Goal: Information Seeking & Learning: Compare options

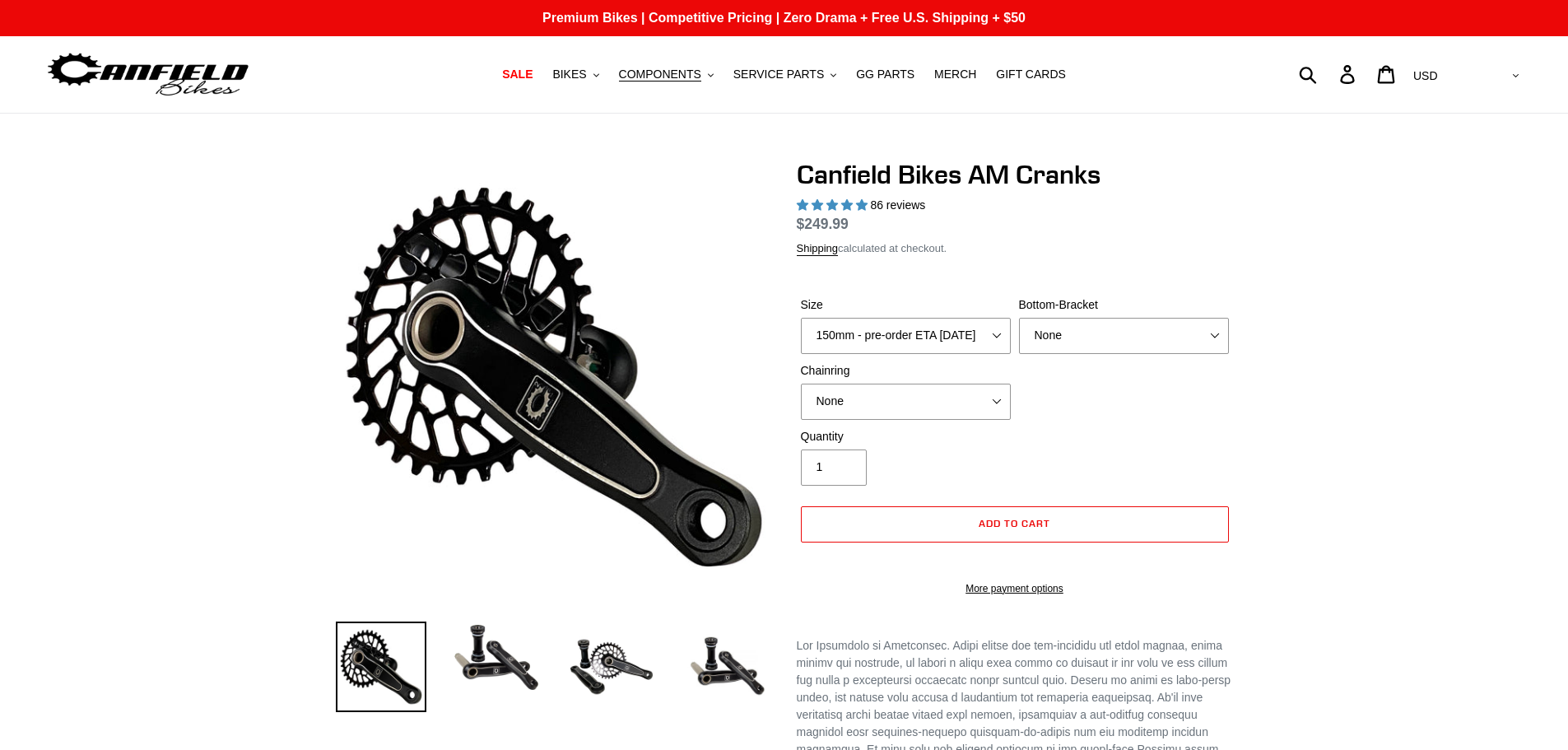
select select "highest-rating"
click at [701, 78] on span "COMPONENTS" at bounding box center [659, 74] width 83 height 14
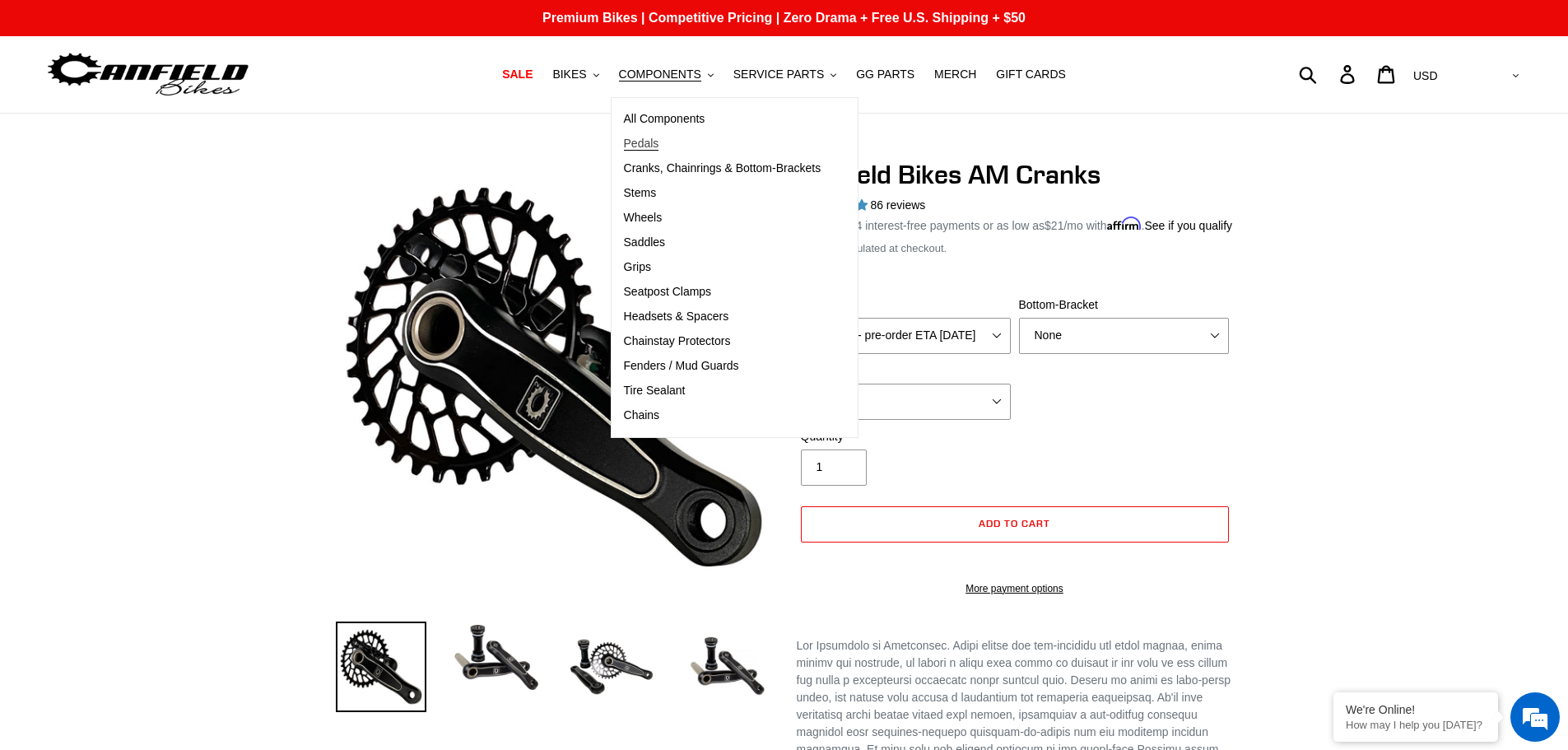
click at [659, 139] on span "Pedals" at bounding box center [641, 143] width 35 height 14
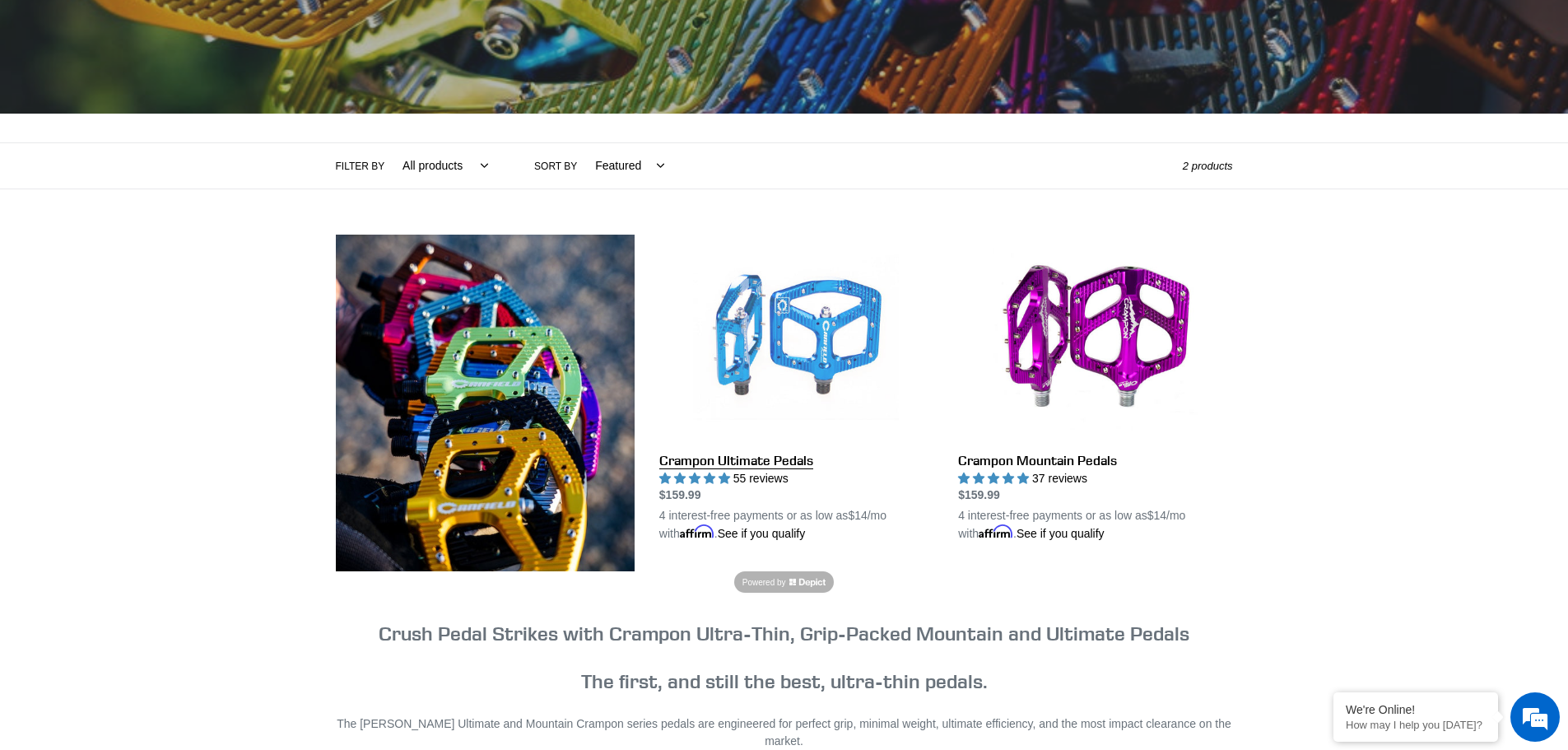
click at [739, 448] on link "Crampon Ultimate Pedals" at bounding box center [797, 388] width 274 height 308
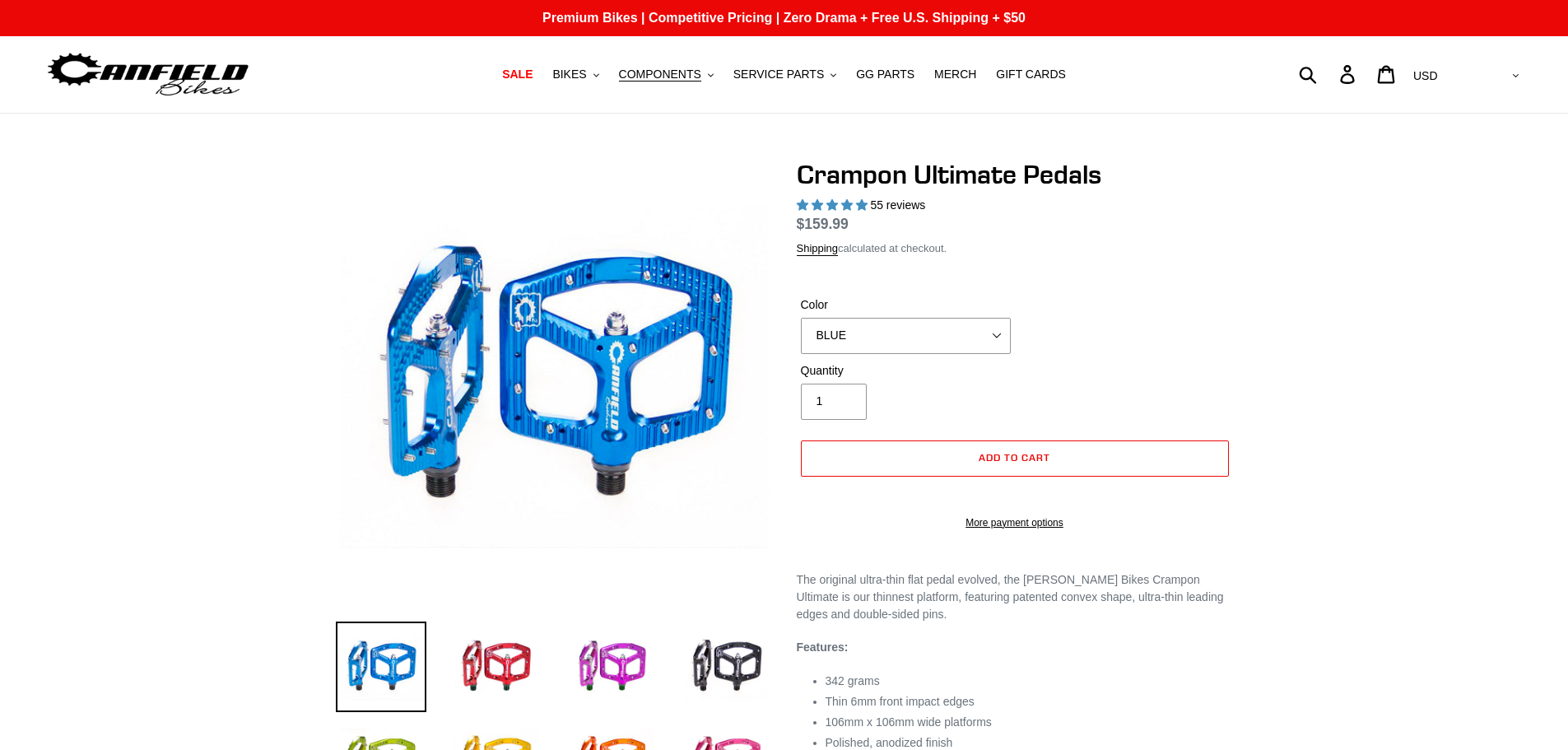
select select "highest-rating"
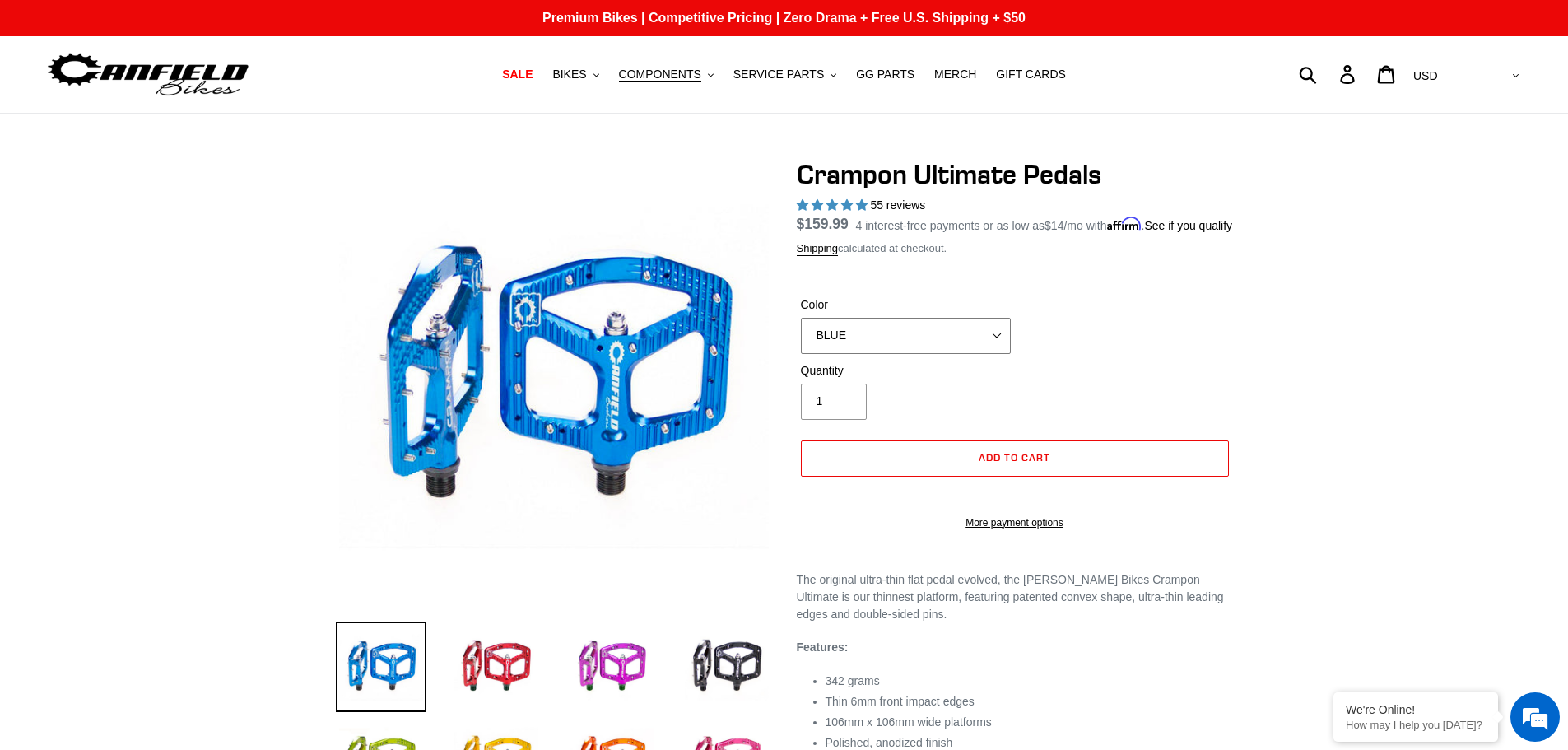
click at [937, 354] on select "BLUE RED PURPLE STEALTH BRONZE GREY TURQUOISE BLACK POLISHED BAJA GOLD PNW GREE…" at bounding box center [906, 336] width 210 height 36
click at [944, 354] on select "BLUE RED PURPLE STEALTH BRONZE GREY TURQUOISE BLACK POLISHED BAJA GOLD PNW GREE…" at bounding box center [906, 336] width 210 height 36
click at [1115, 355] on div "Color BLUE RED PURPLE STEALTH BRONZE GREY TURQUOISE BLACK POLISHED BAJA GOLD PN…" at bounding box center [1015, 330] width 436 height 66
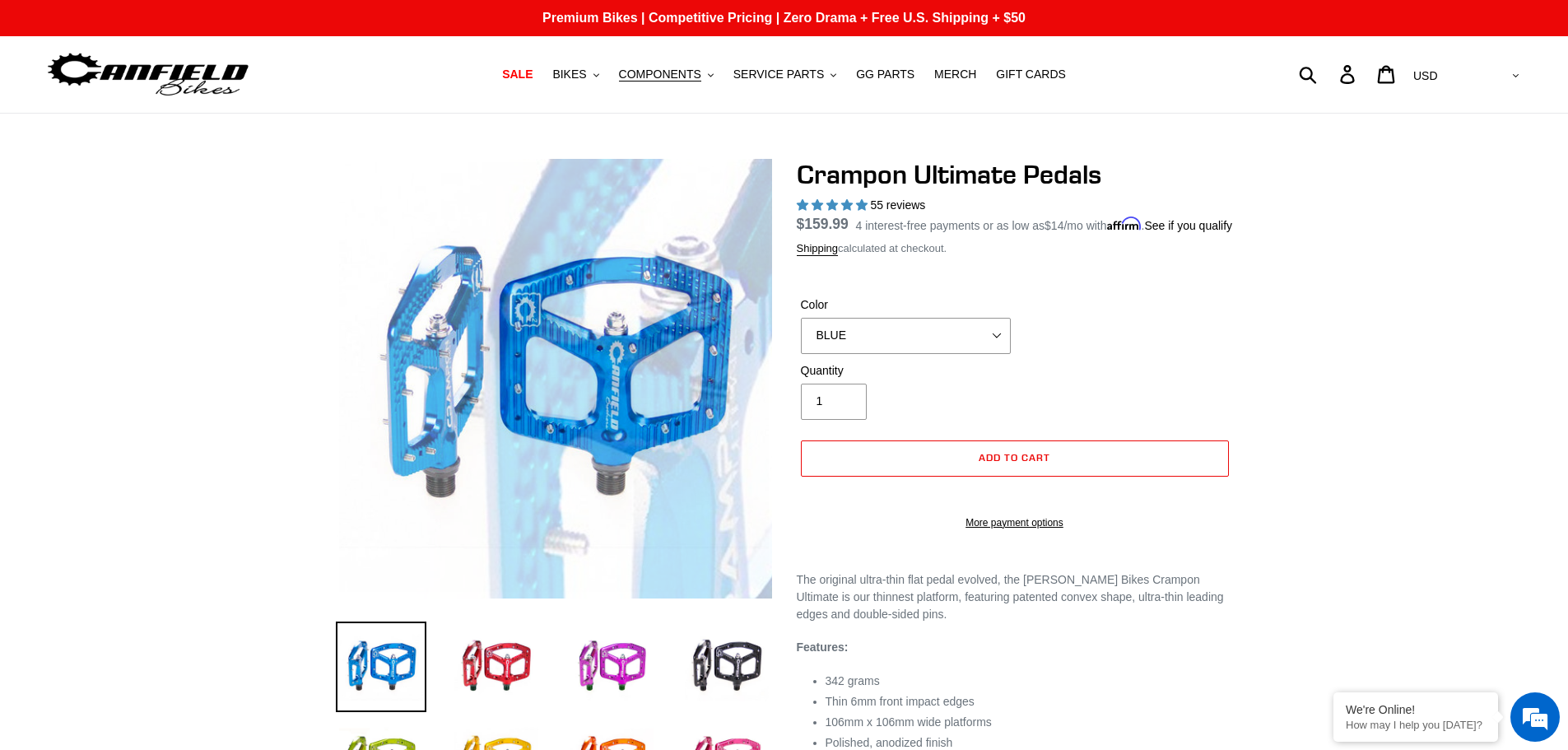
scroll to position [164, 0]
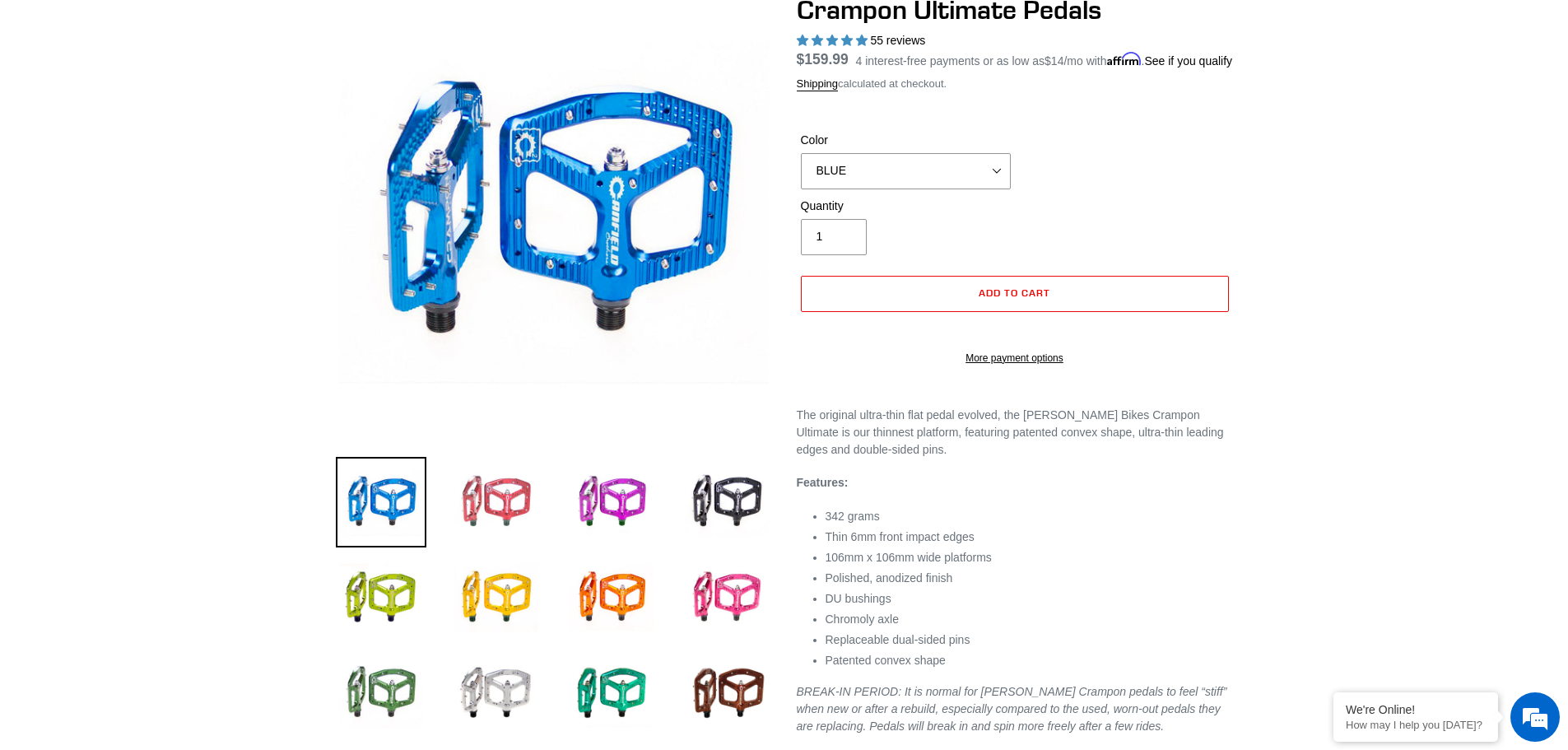
click at [529, 511] on img at bounding box center [496, 502] width 90 height 90
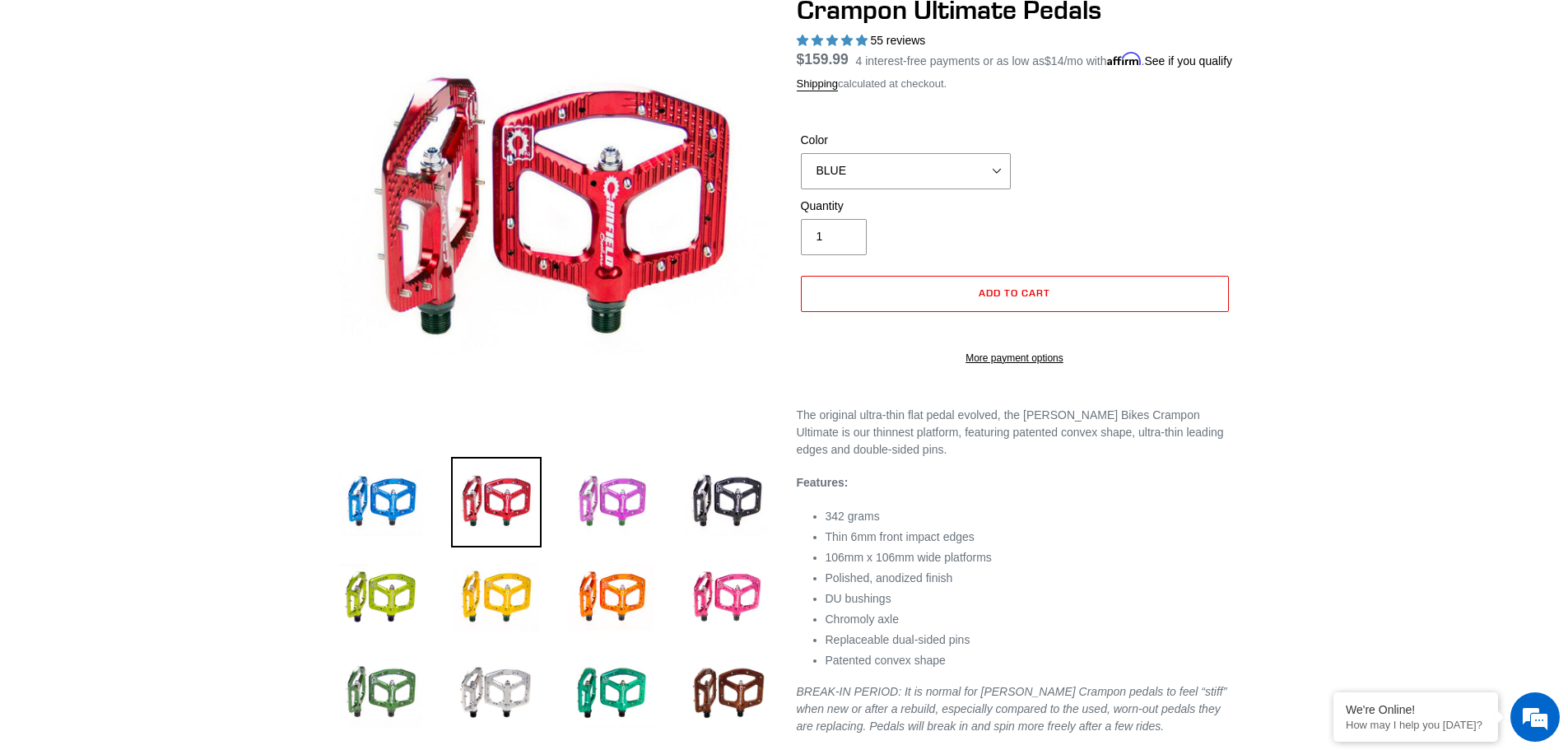
click at [607, 508] on img at bounding box center [611, 502] width 90 height 90
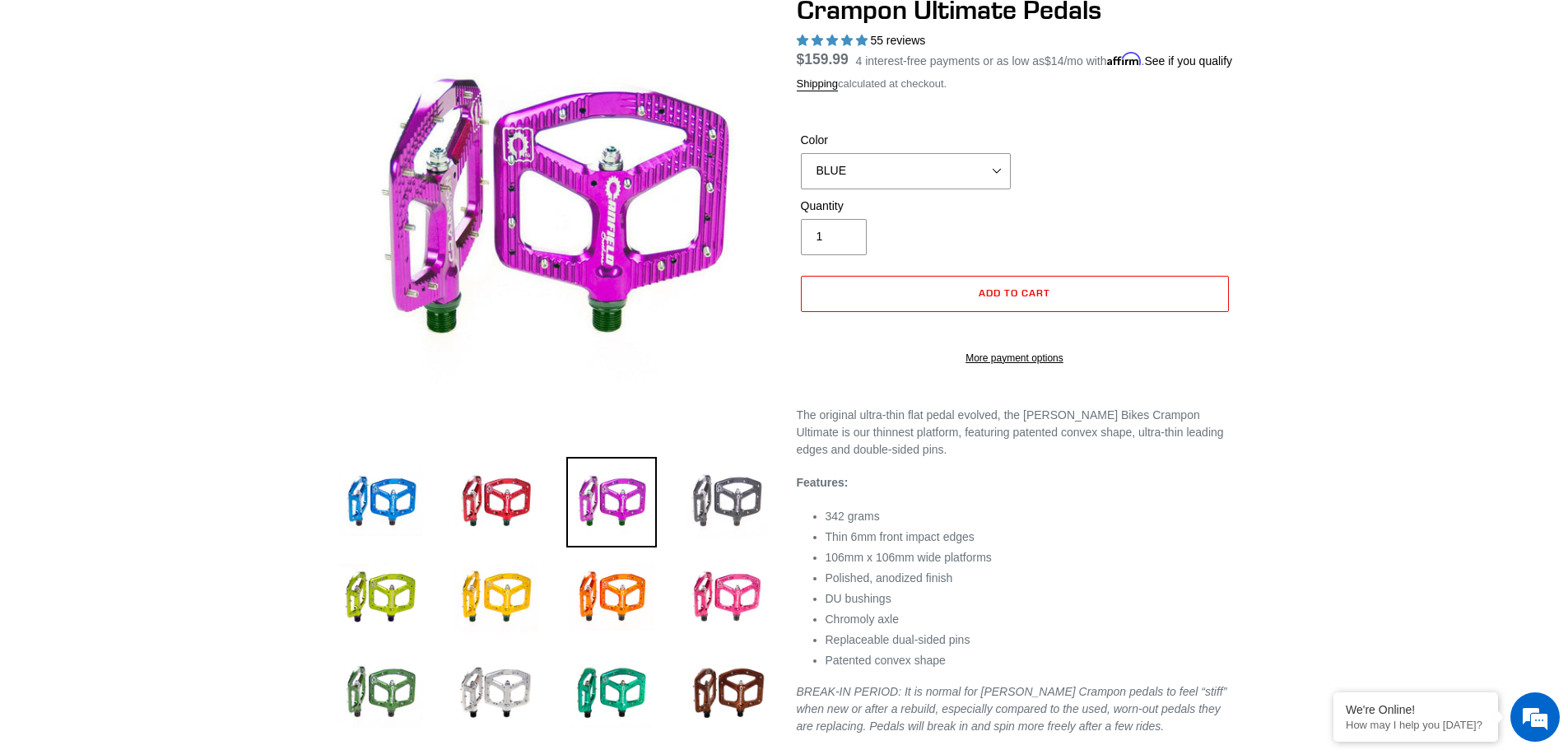
click at [719, 509] on img at bounding box center [727, 502] width 90 height 90
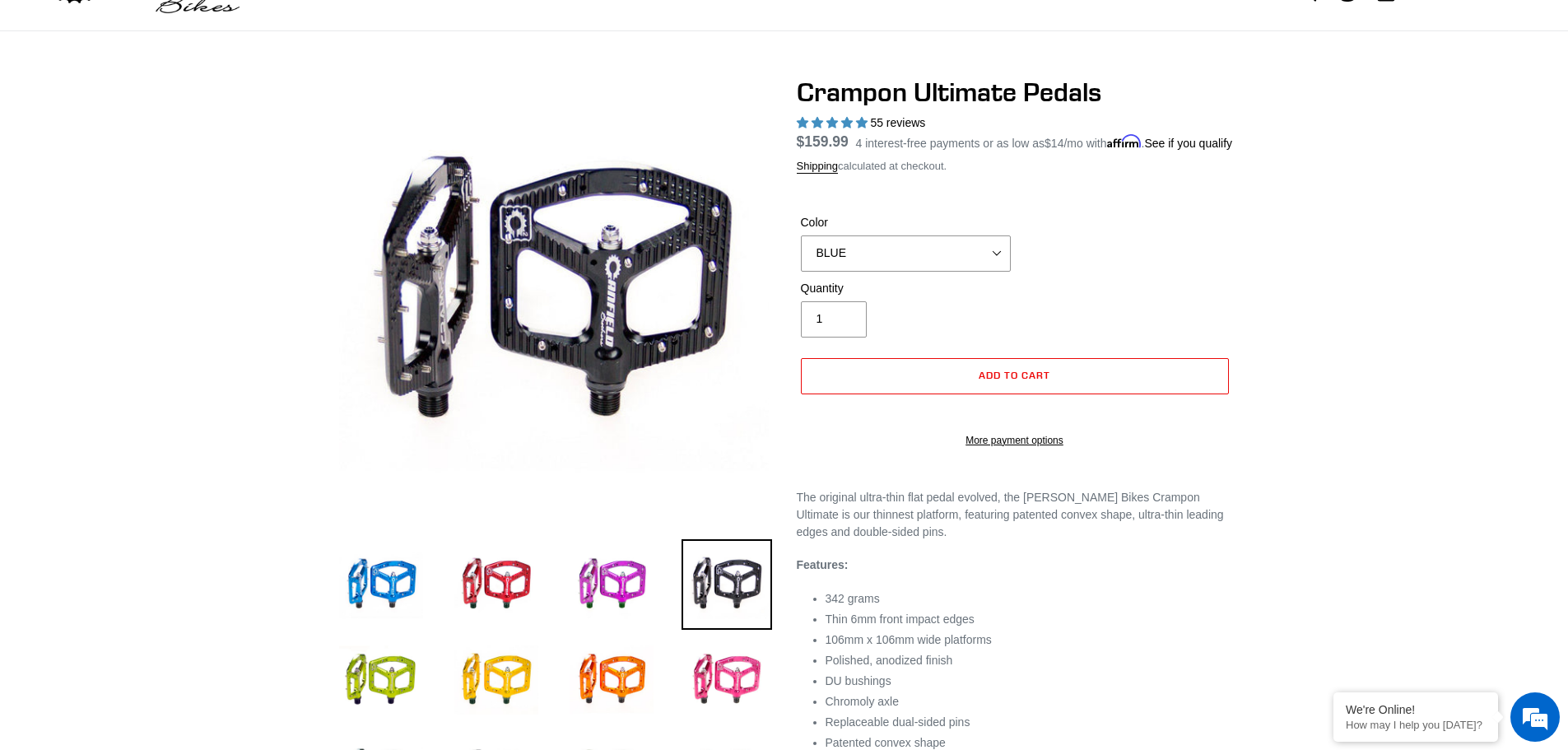
scroll to position [0, 0]
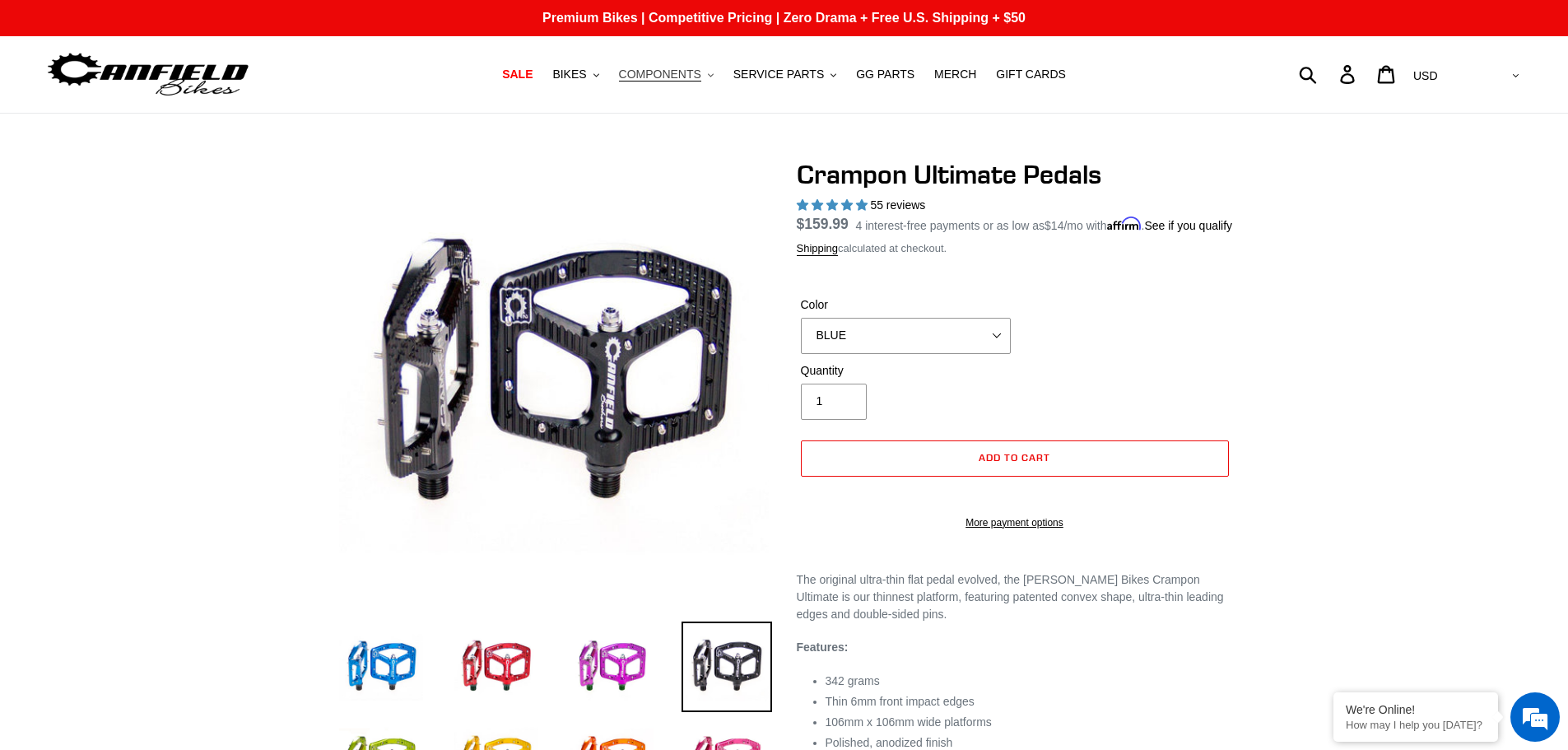
click at [666, 69] on span "COMPONENTS" at bounding box center [659, 74] width 83 height 14
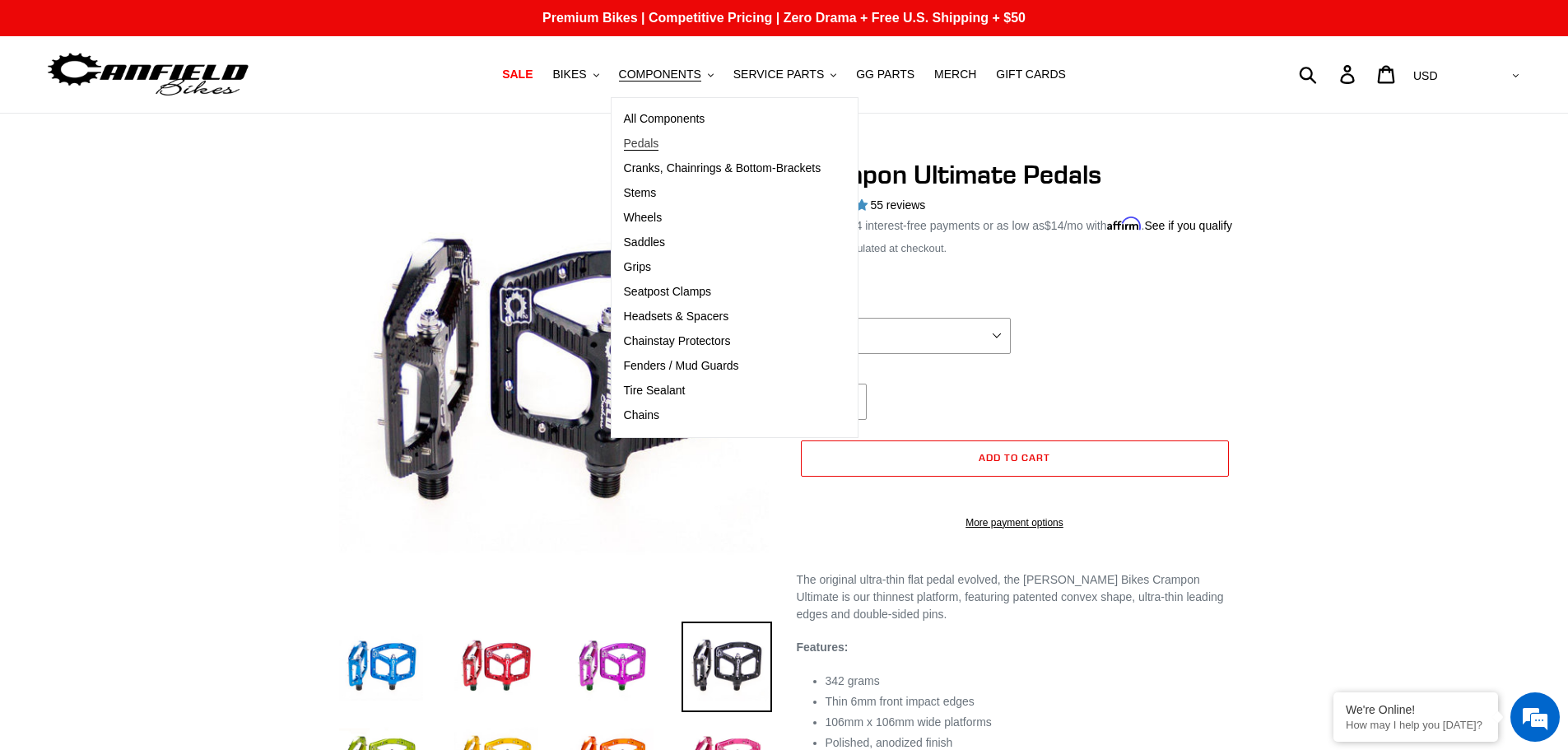
click at [676, 148] on link "Pedals" at bounding box center [723, 143] width 222 height 24
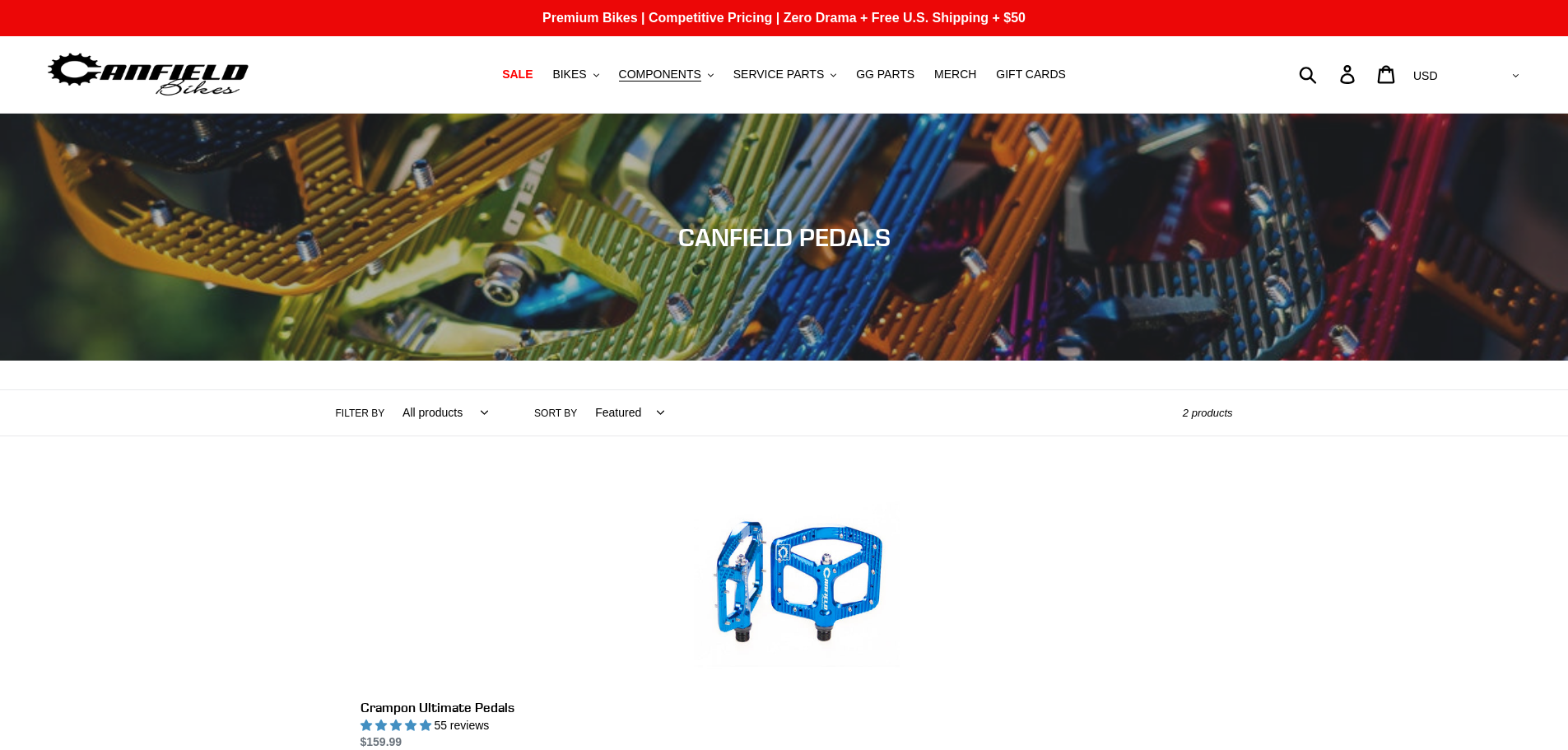
scroll to position [164, 0]
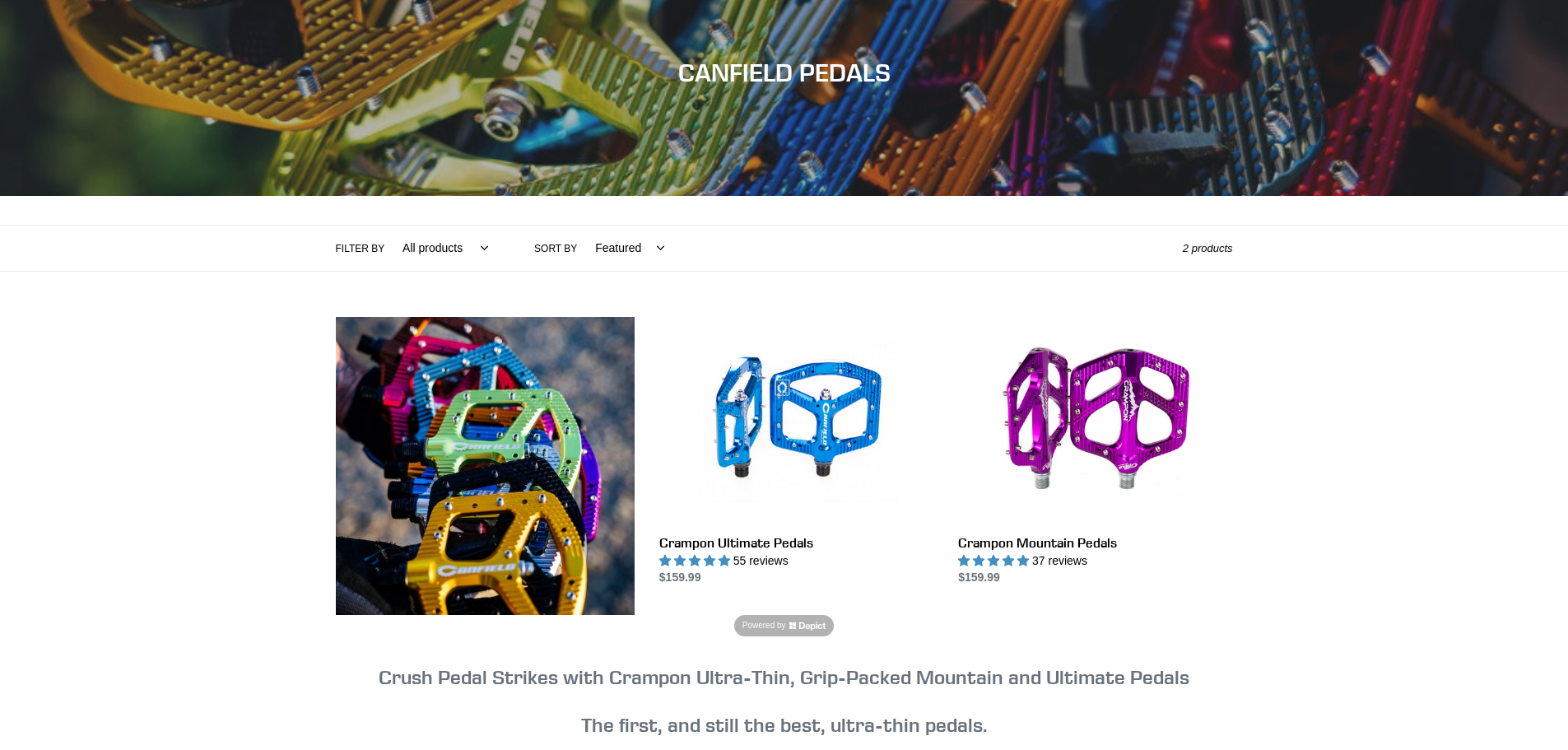
click at [746, 428] on link "Crampon Ultimate Pedals" at bounding box center [797, 452] width 274 height 270
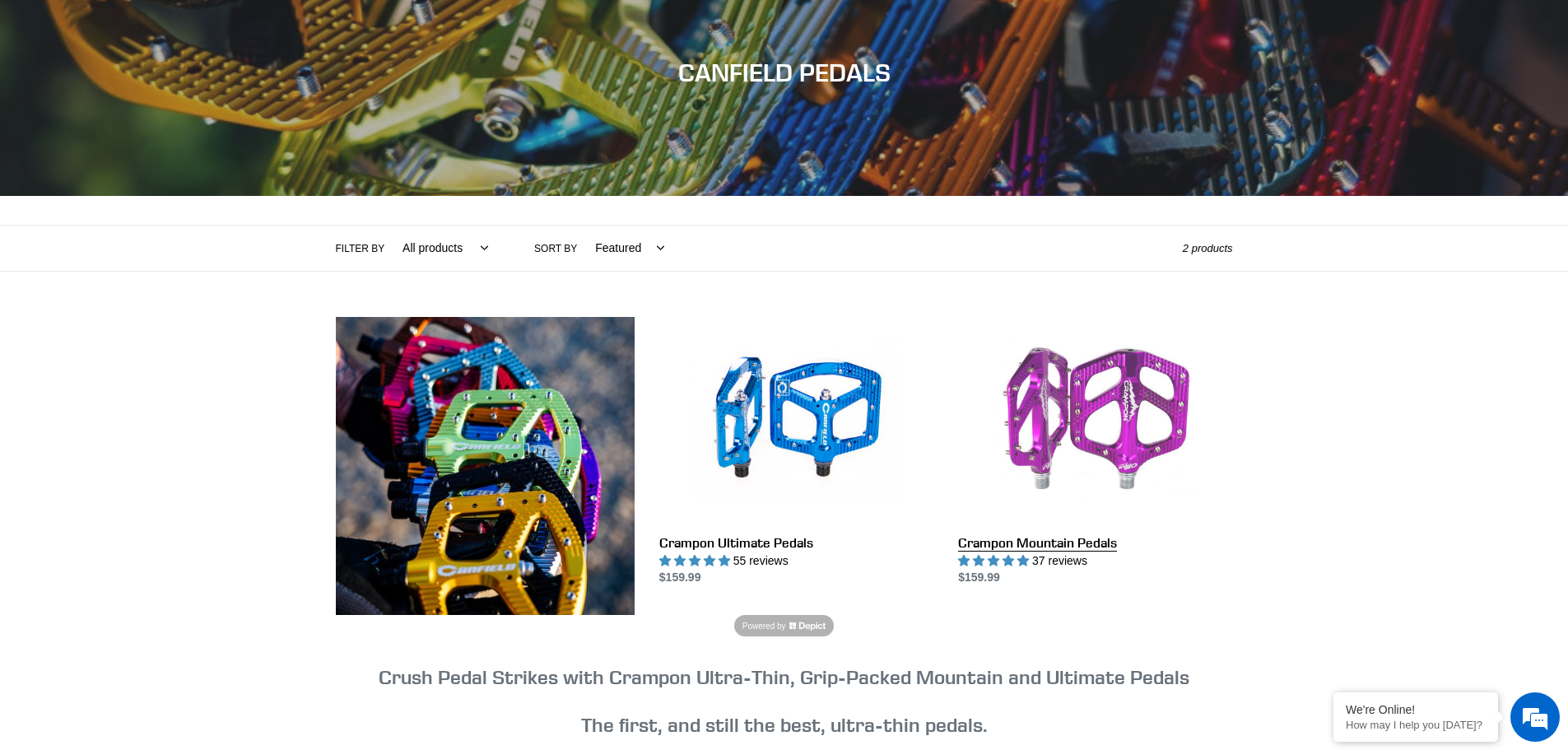
click at [1087, 429] on link "Crampon Mountain Pedals" at bounding box center [1095, 452] width 274 height 270
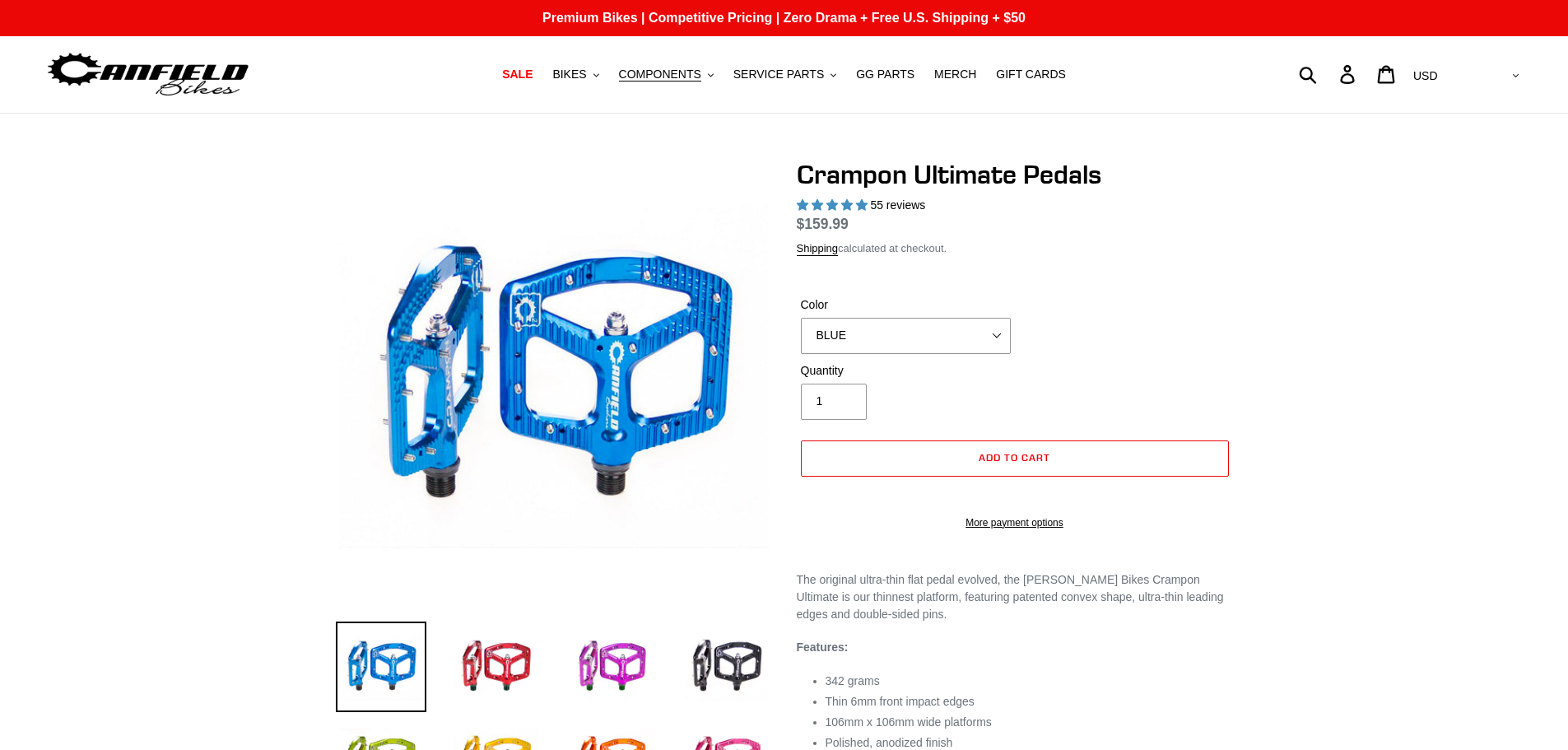
select select "highest-rating"
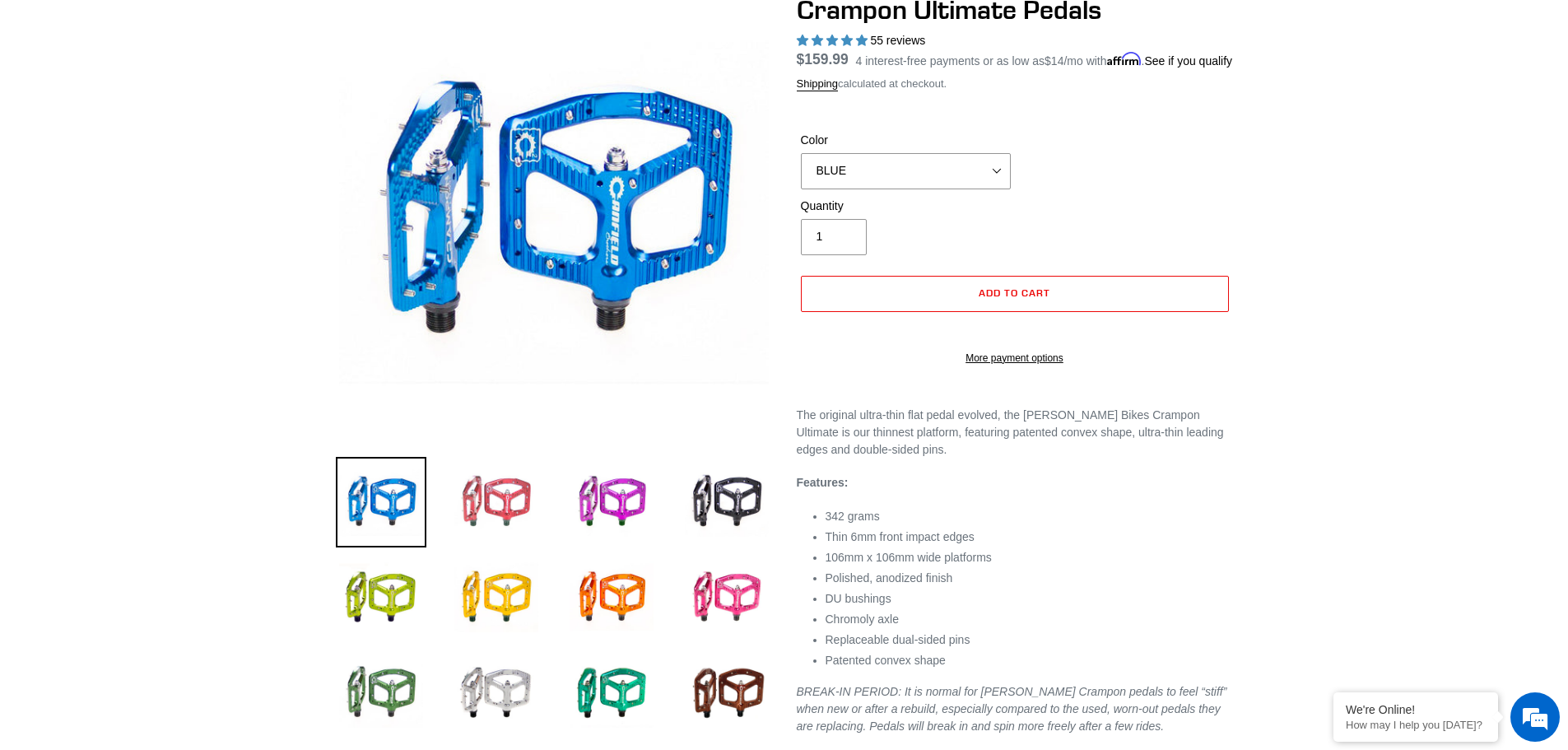
click at [493, 478] on img at bounding box center [496, 502] width 90 height 90
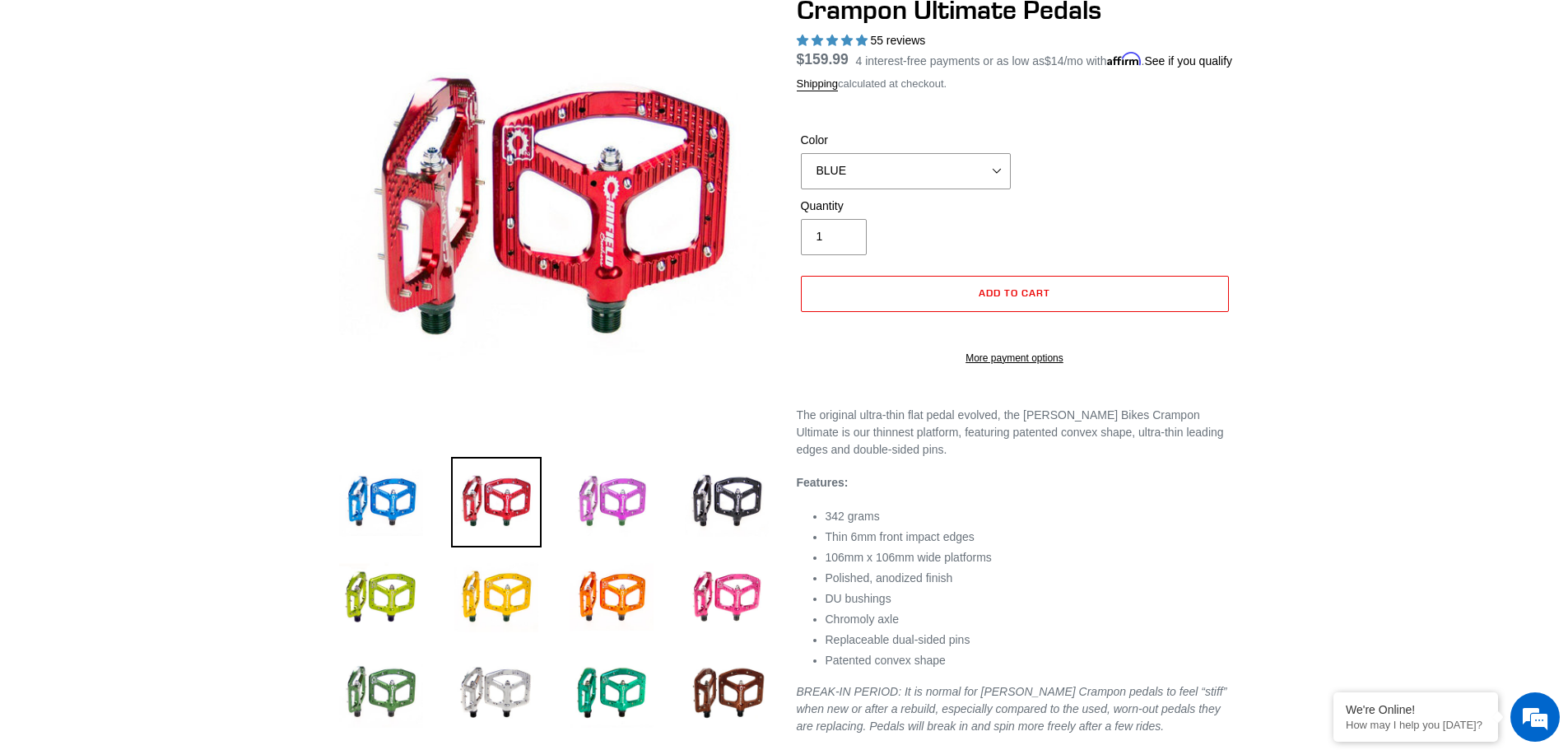
click at [608, 494] on img at bounding box center [611, 502] width 90 height 90
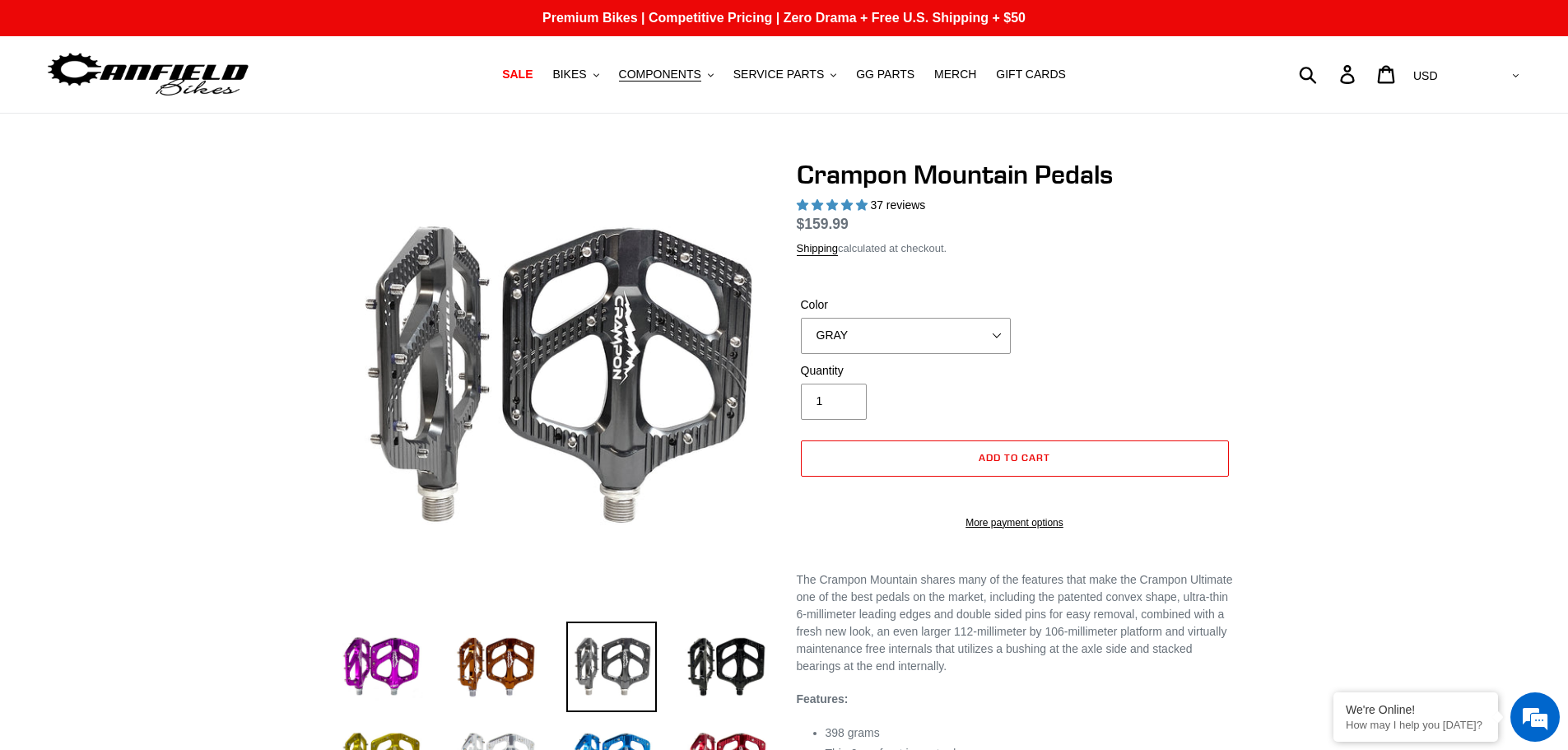
select select "highest-rating"
drag, startPoint x: 228, startPoint y: 430, endPoint x: 219, endPoint y: -7, distance: 437.1
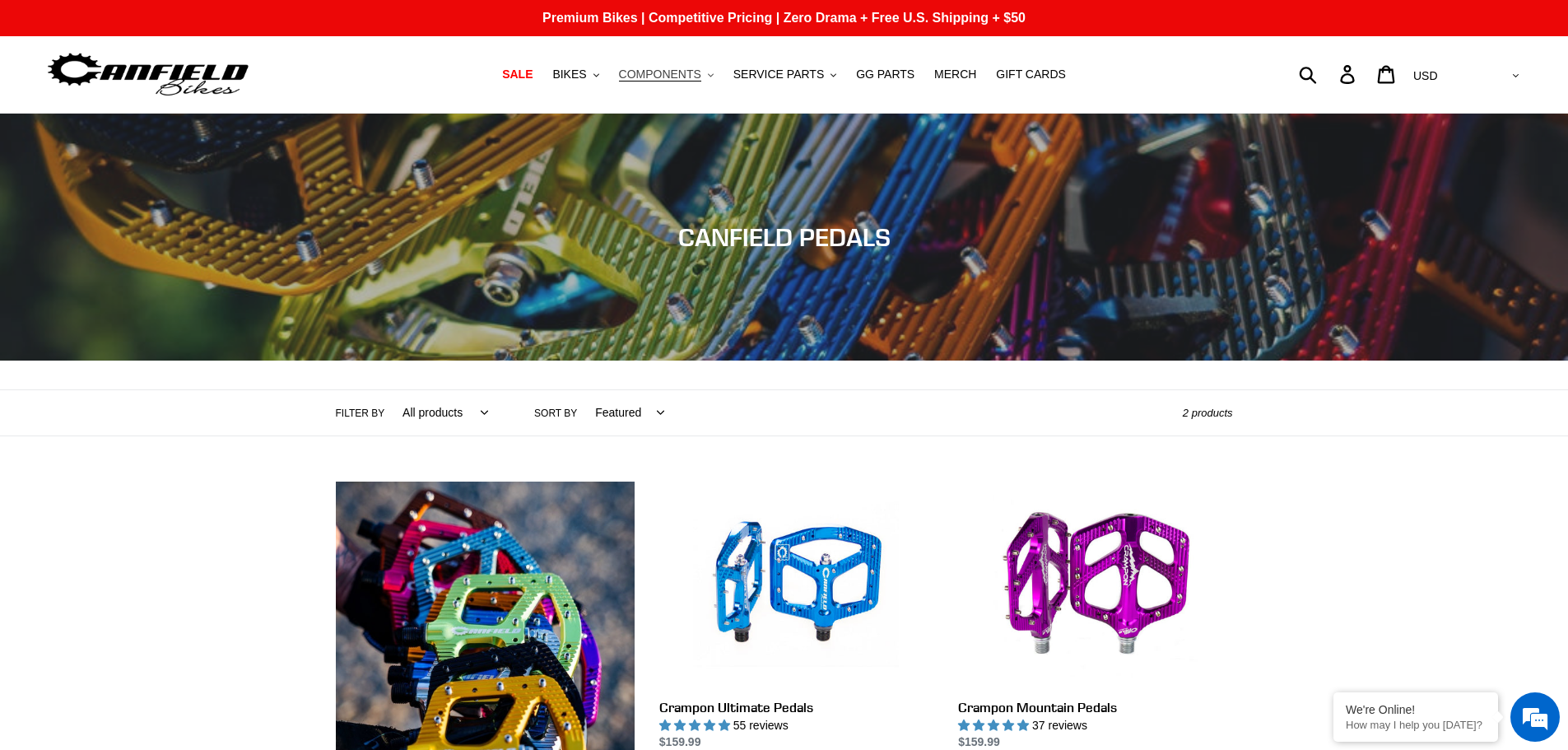
click at [675, 75] on span "COMPONENTS" at bounding box center [659, 74] width 83 height 14
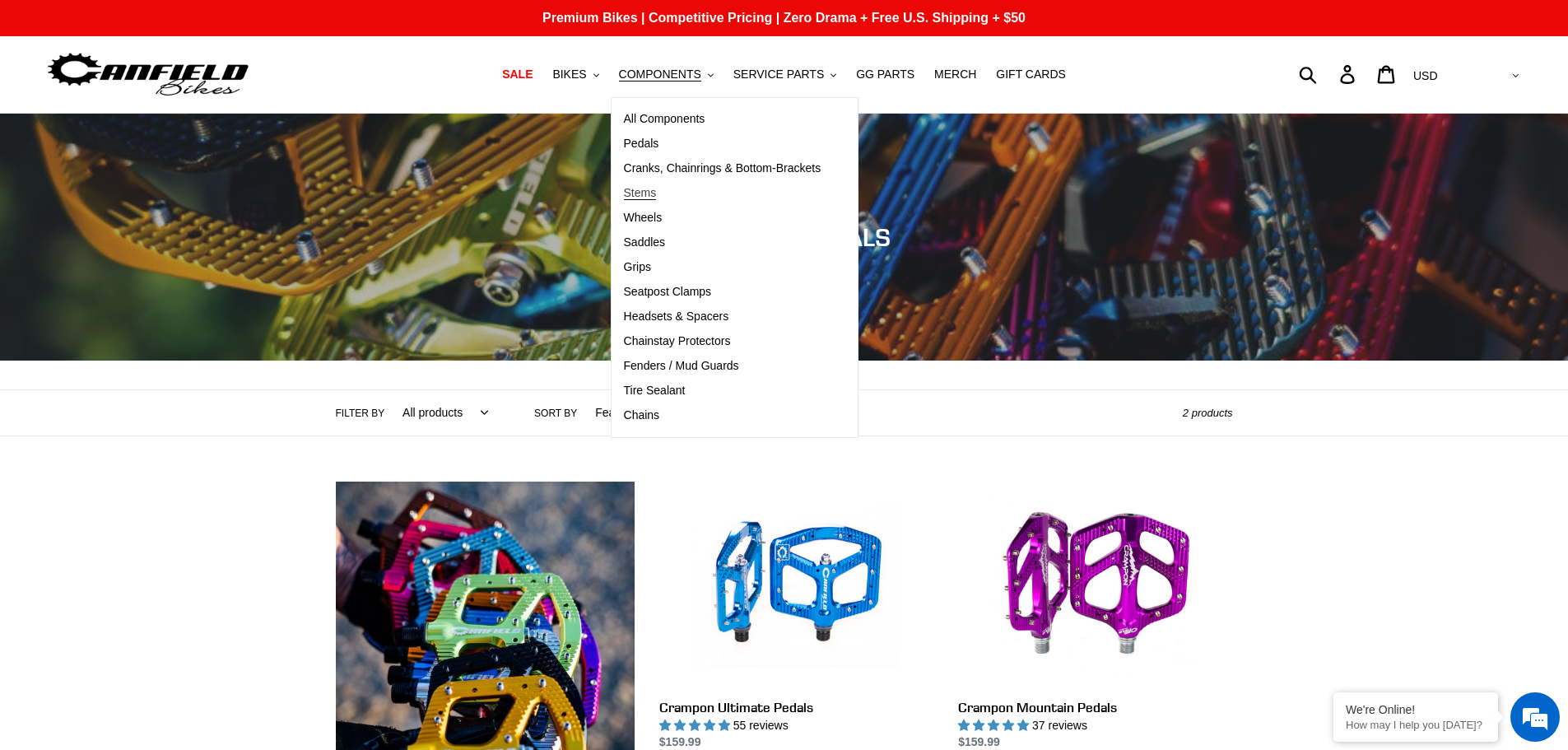
click at [657, 196] on span "Stems" at bounding box center [640, 193] width 33 height 14
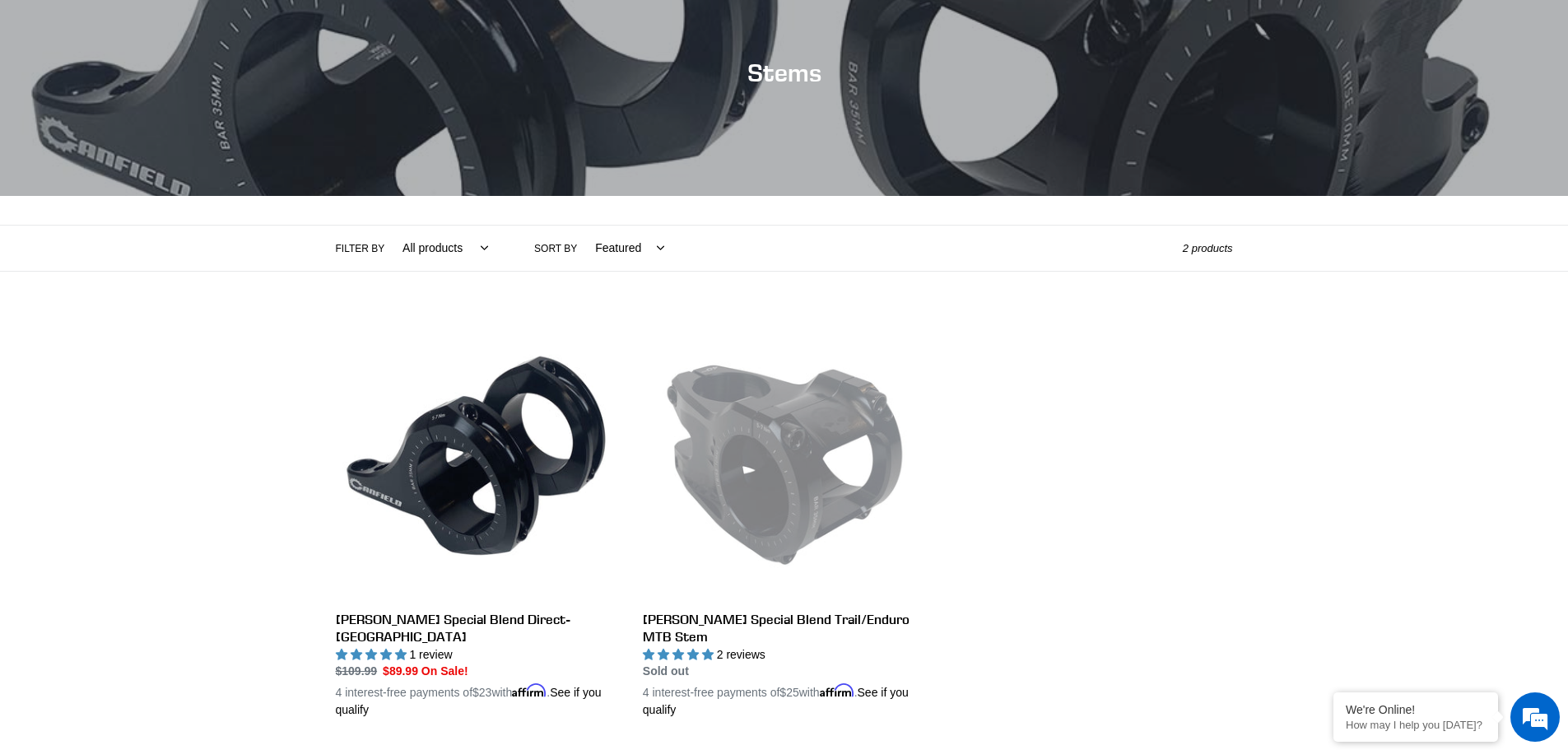
scroll to position [329, 0]
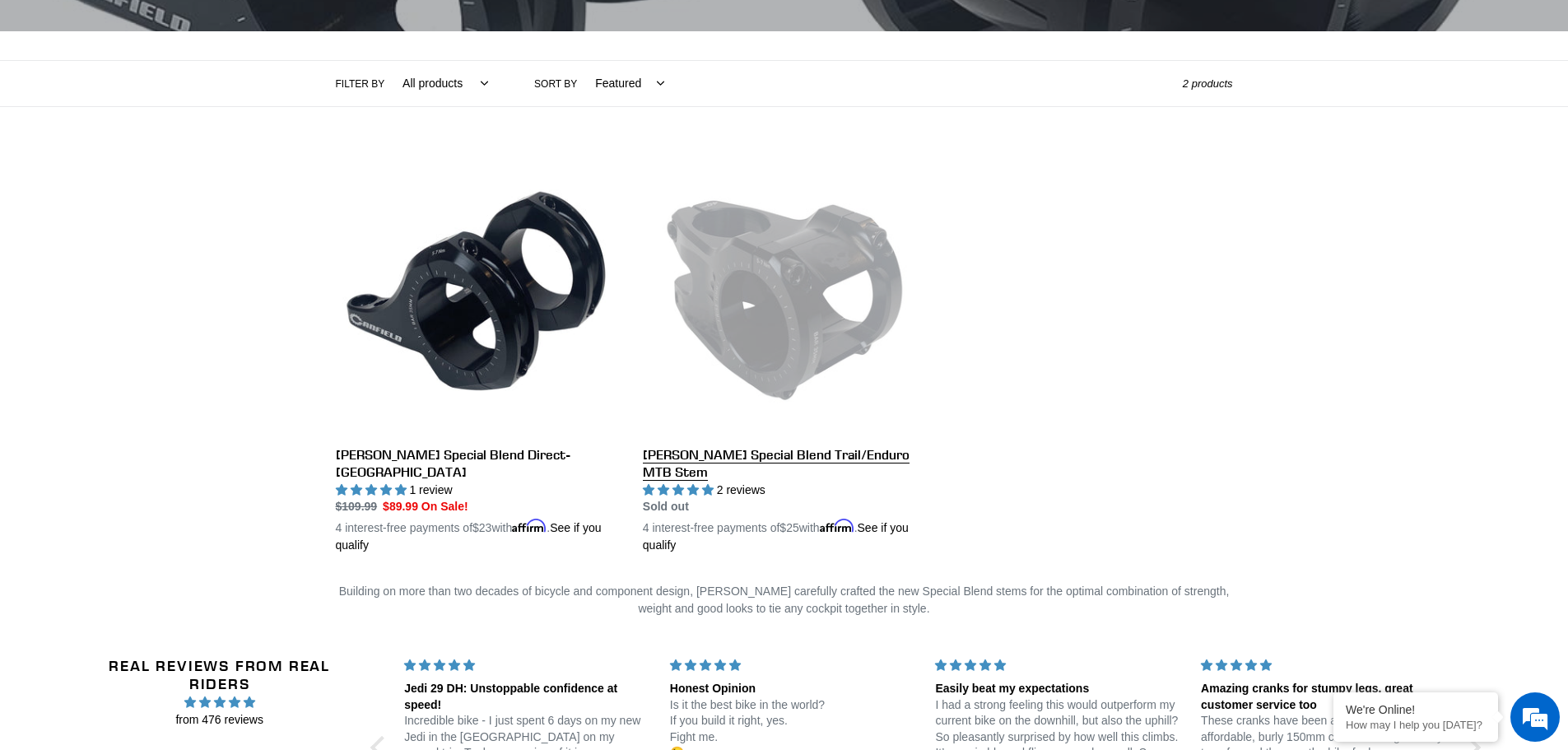
click at [868, 459] on link "[PERSON_NAME] Special Blend Trail/Enduro MTB Stem" at bounding box center [784, 354] width 282 height 403
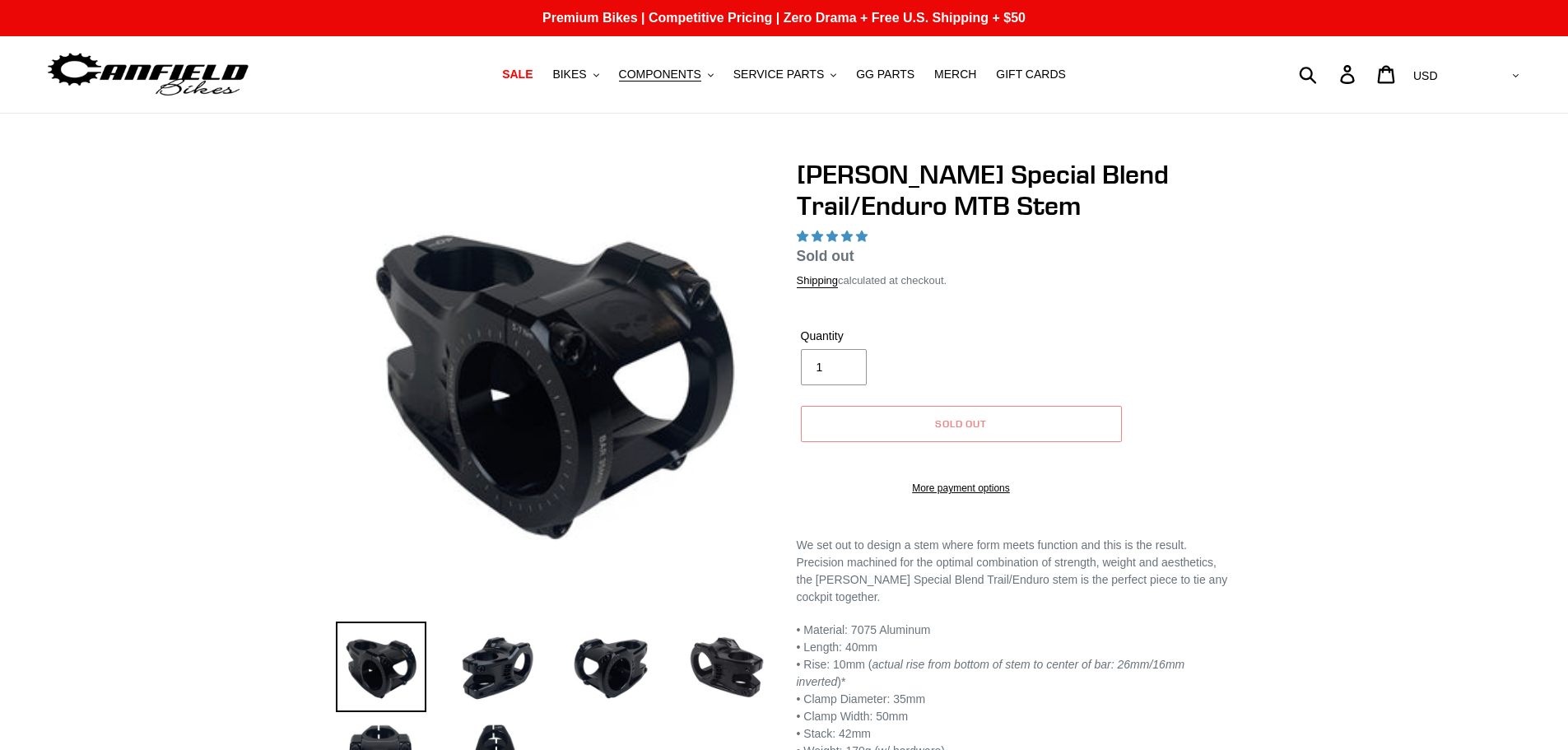
select select "highest-rating"
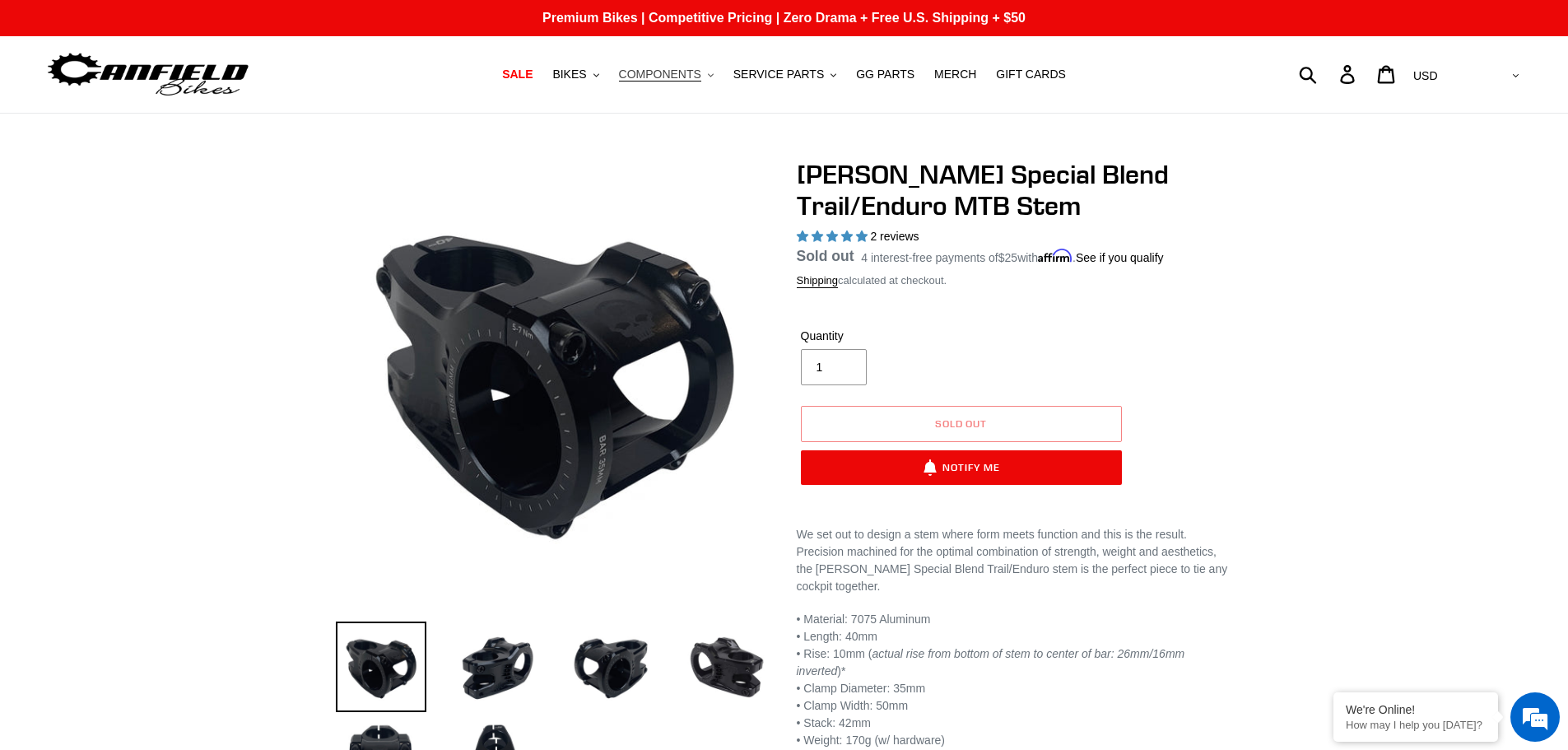
click at [676, 66] on button "COMPONENTS .cls-1{fill:#231f20}" at bounding box center [666, 74] width 111 height 22
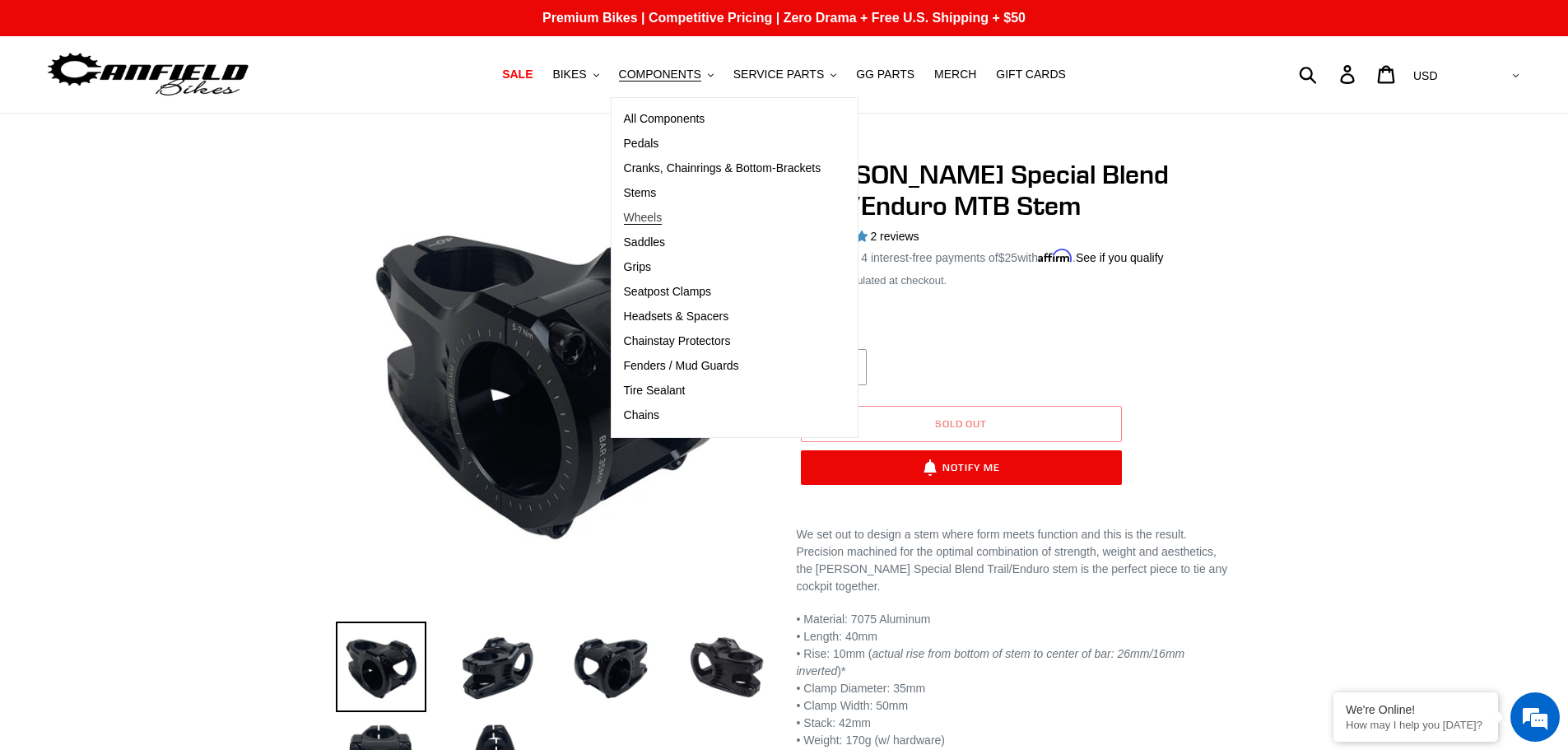
click at [687, 216] on link "Wheels" at bounding box center [723, 218] width 222 height 24
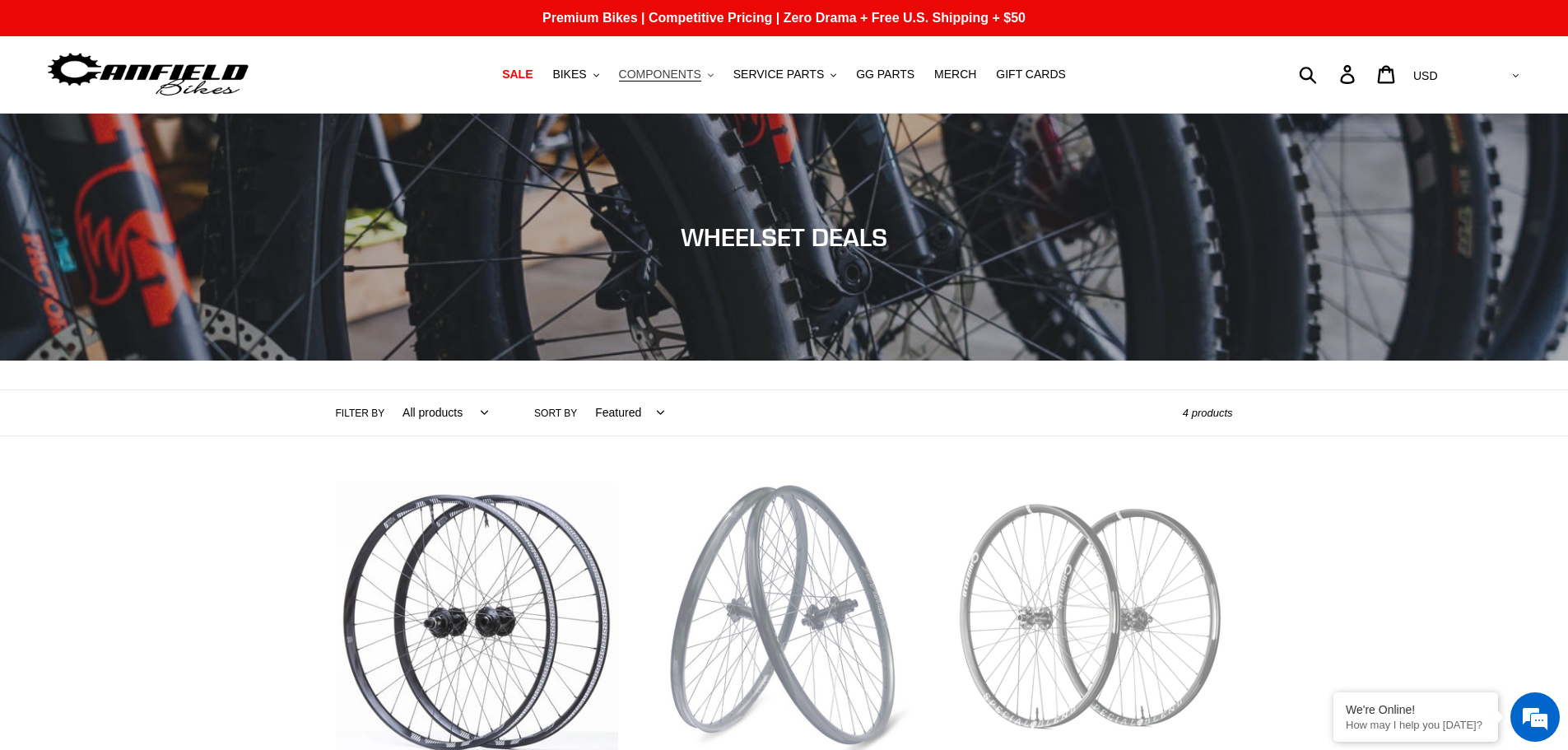
click at [660, 79] on span "COMPONENTS" at bounding box center [659, 74] width 83 height 14
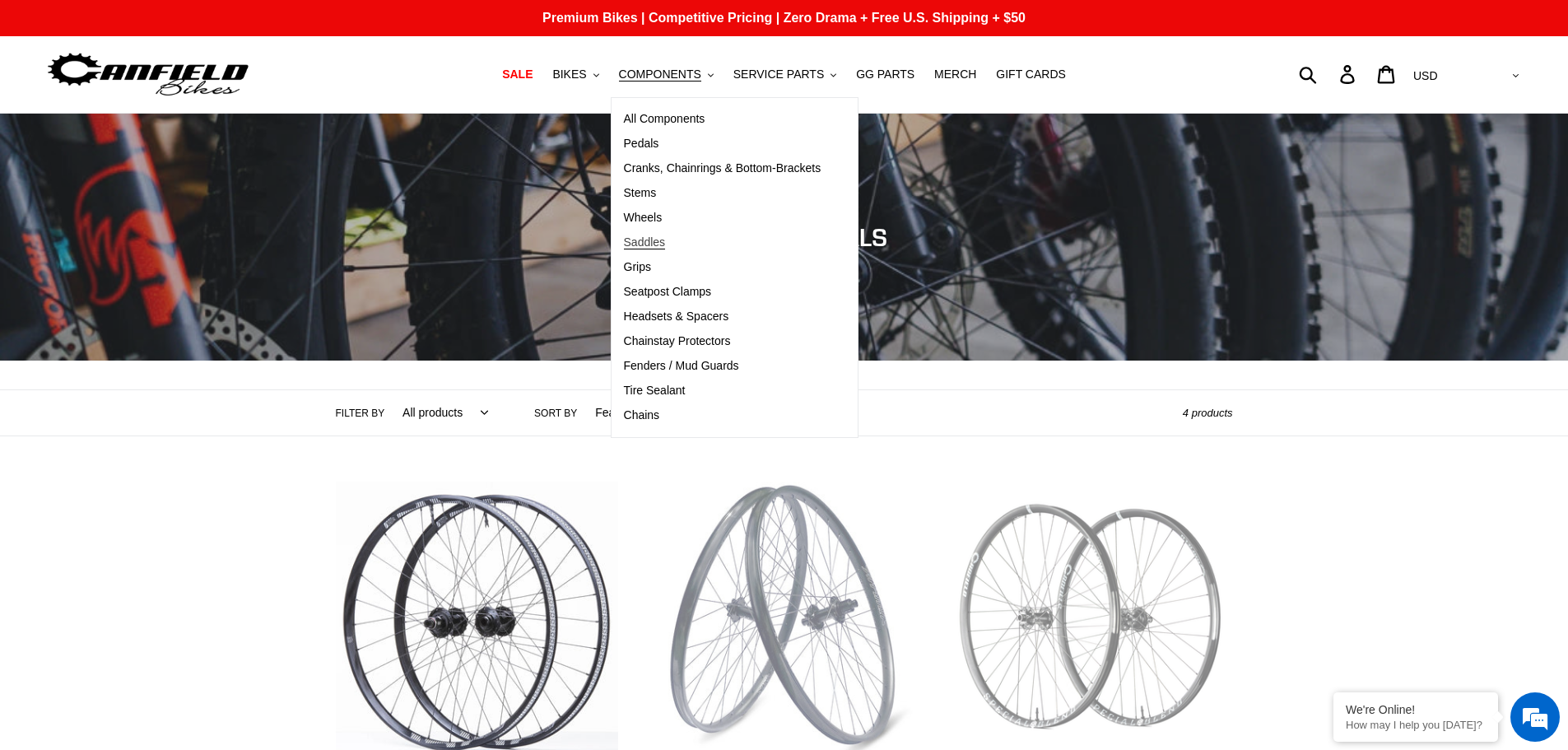
click at [665, 236] on span "Saddles" at bounding box center [644, 242] width 42 height 14
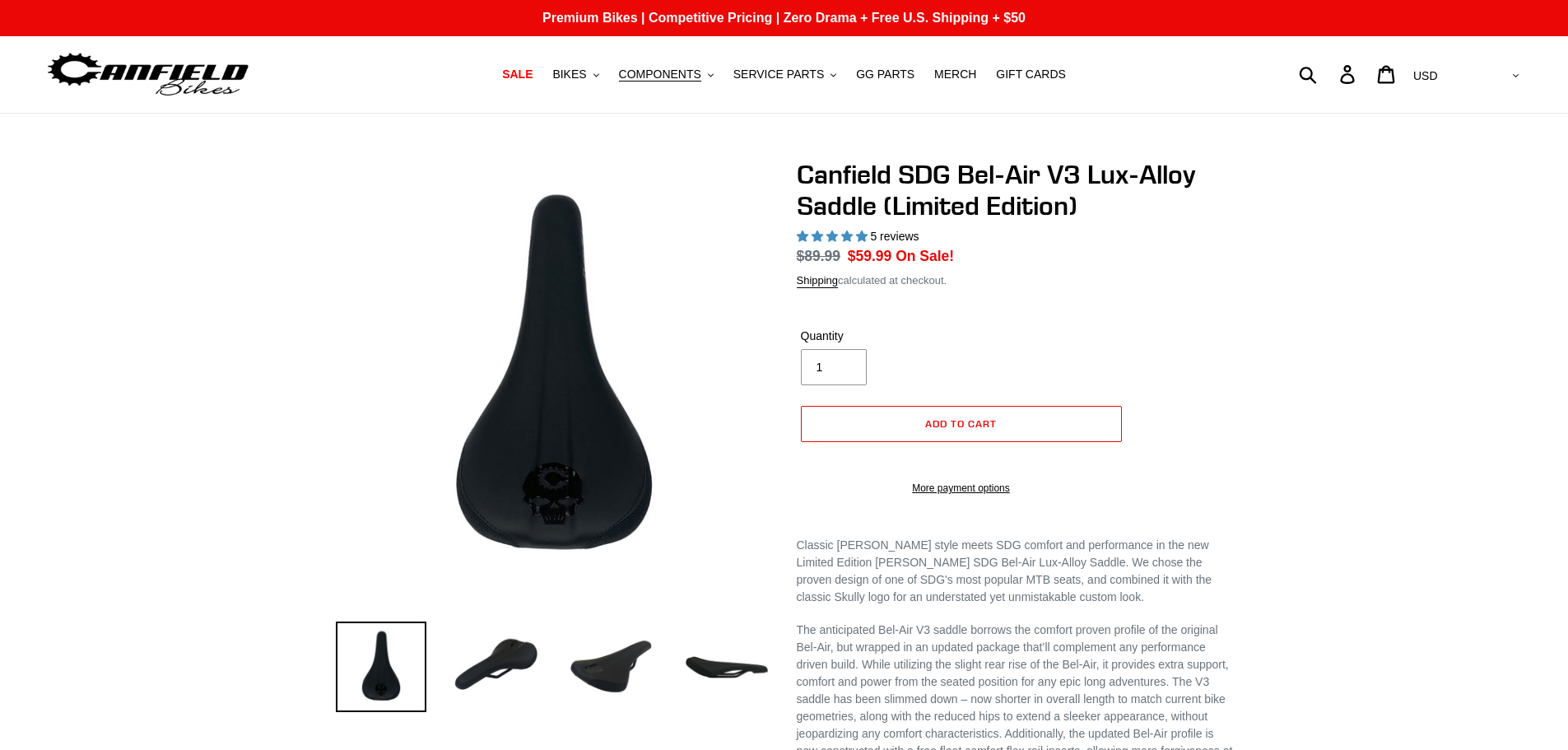
select select "highest-rating"
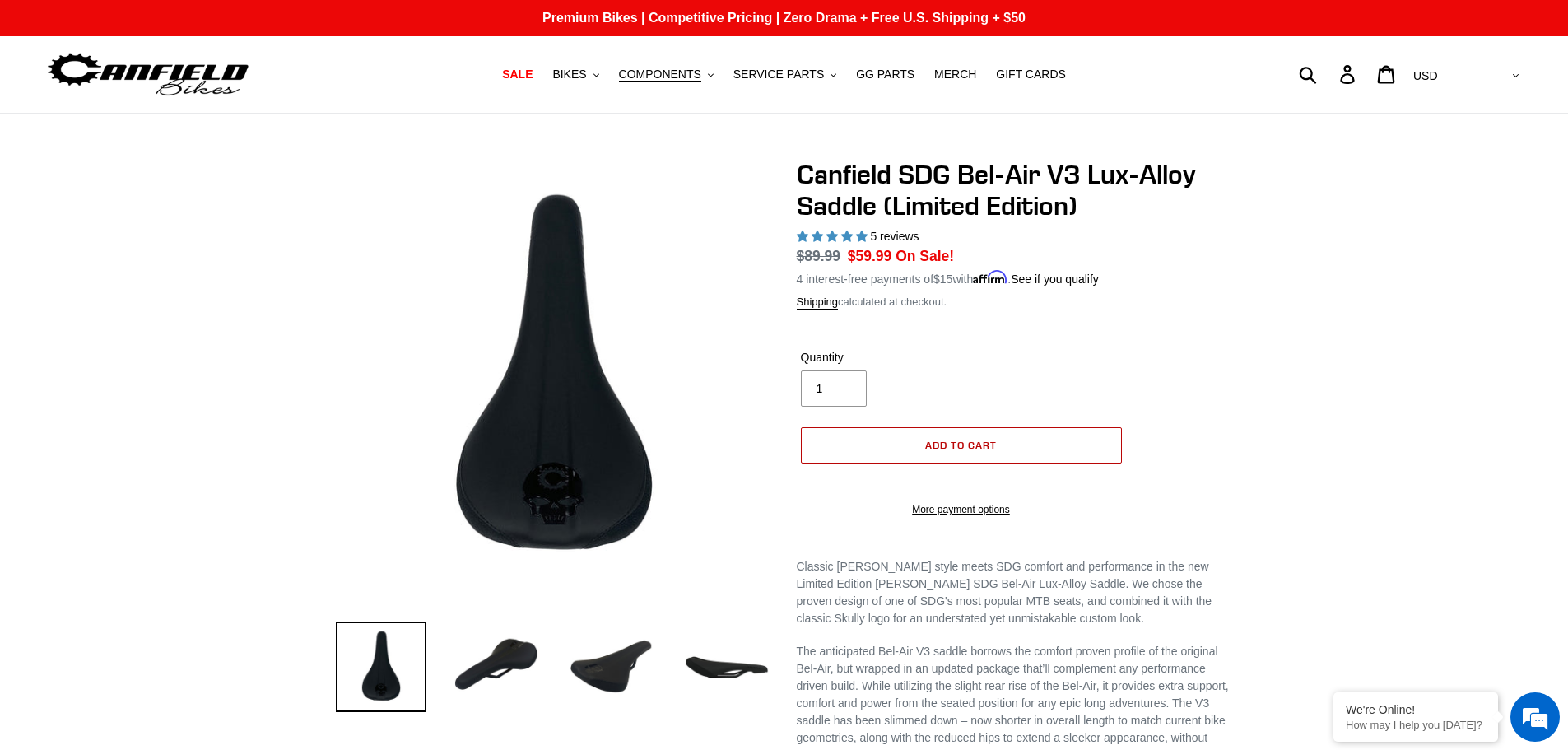
scroll to position [164, 0]
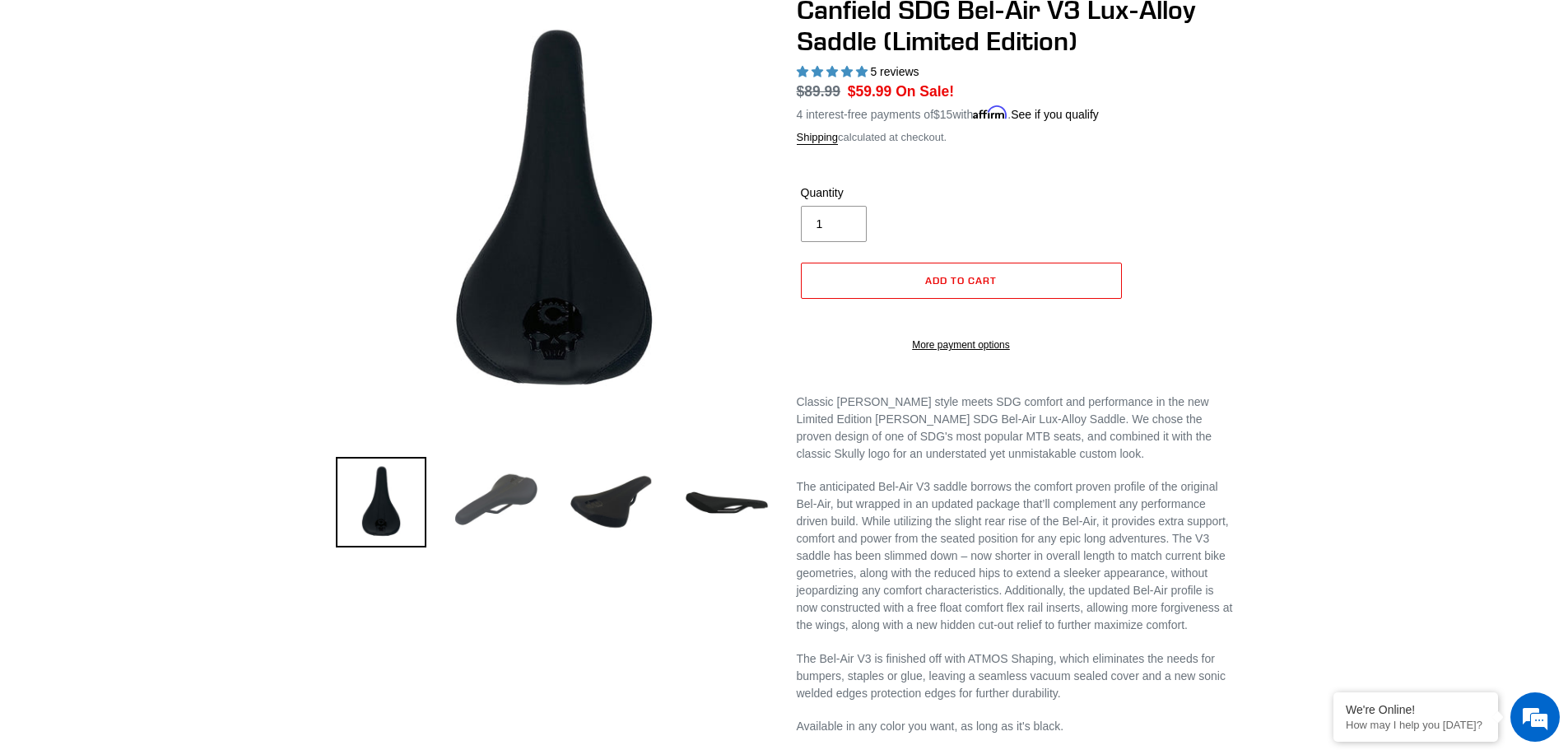
click at [516, 507] on img at bounding box center [496, 502] width 90 height 90
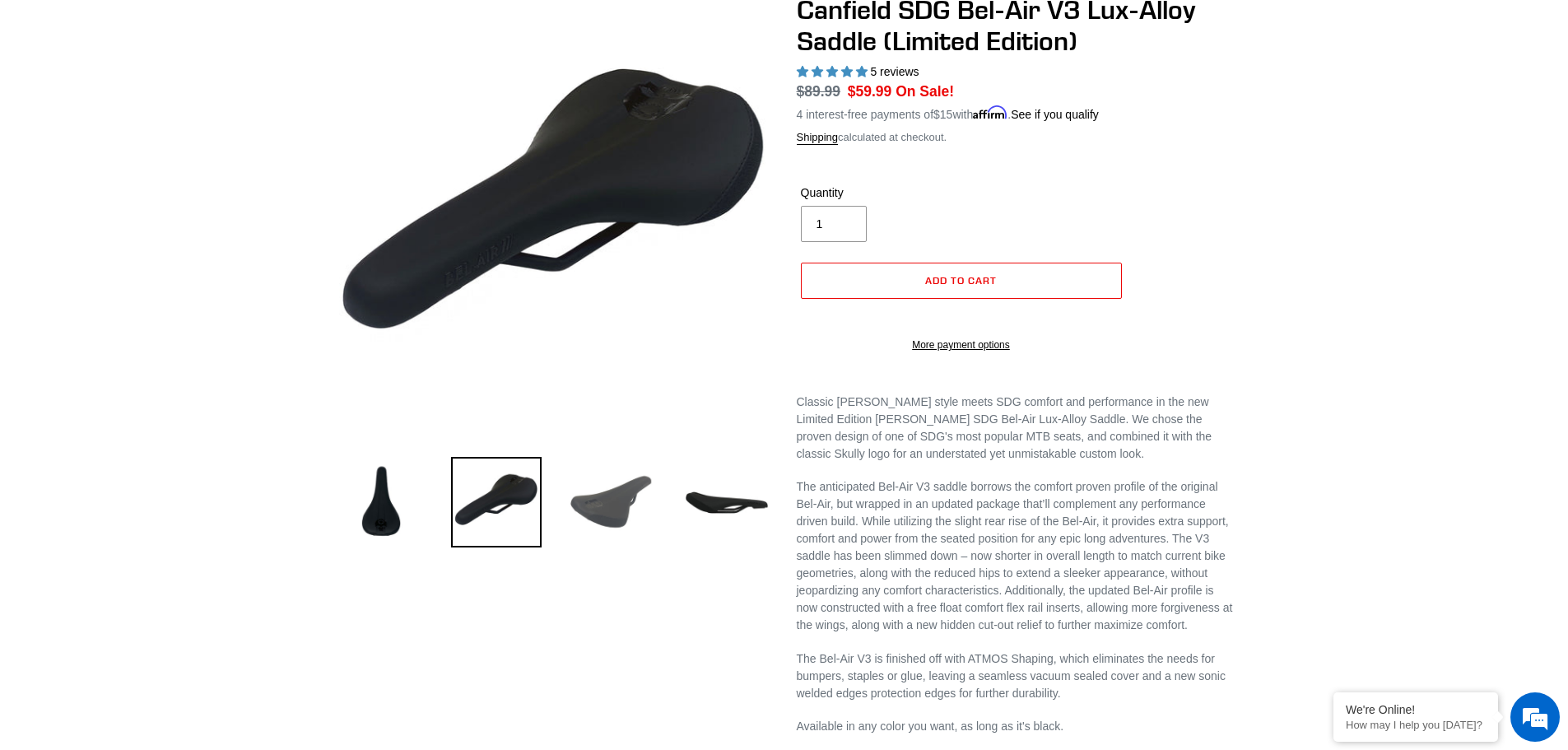
click at [615, 490] on img at bounding box center [611, 502] width 90 height 90
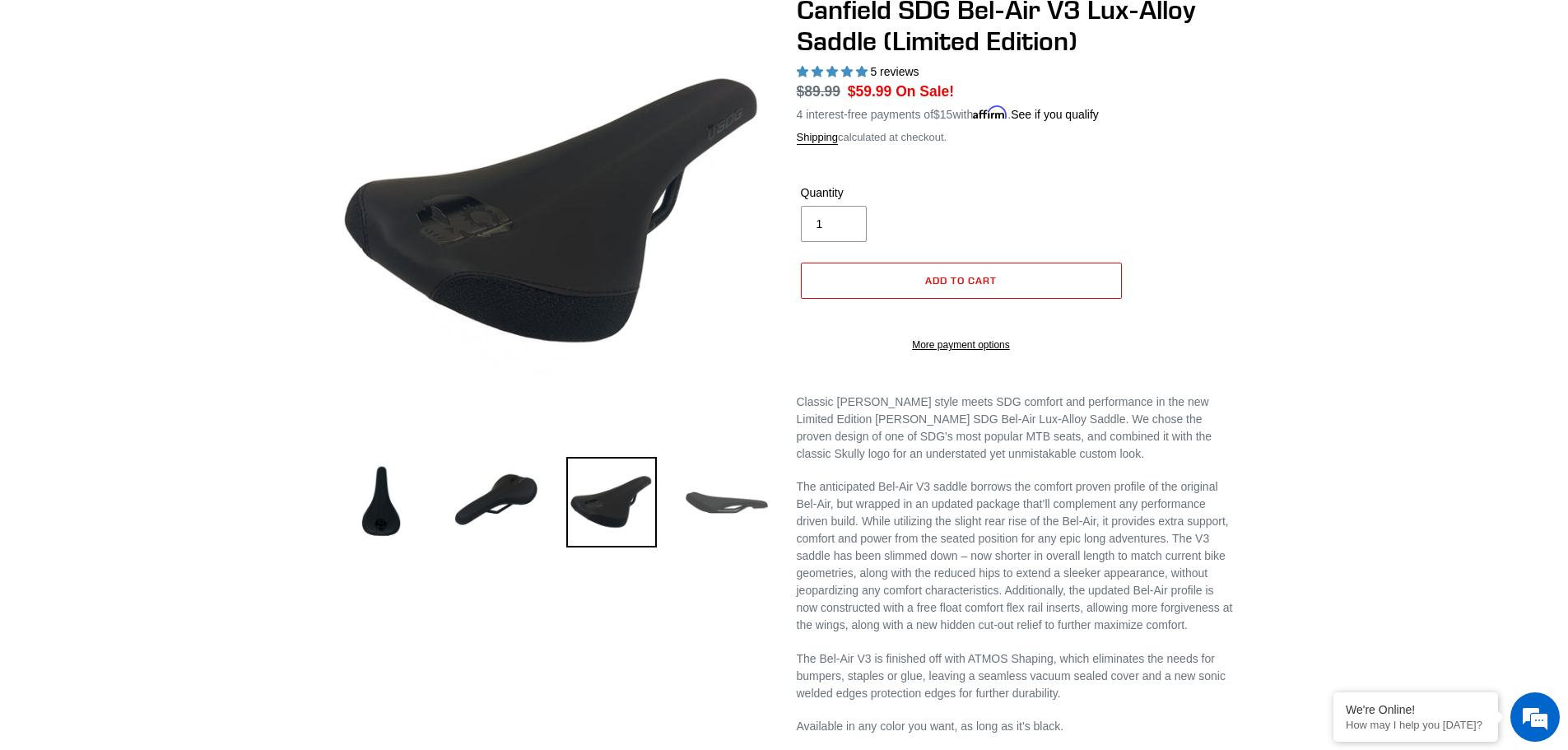
click at [703, 520] on img at bounding box center [727, 502] width 90 height 90
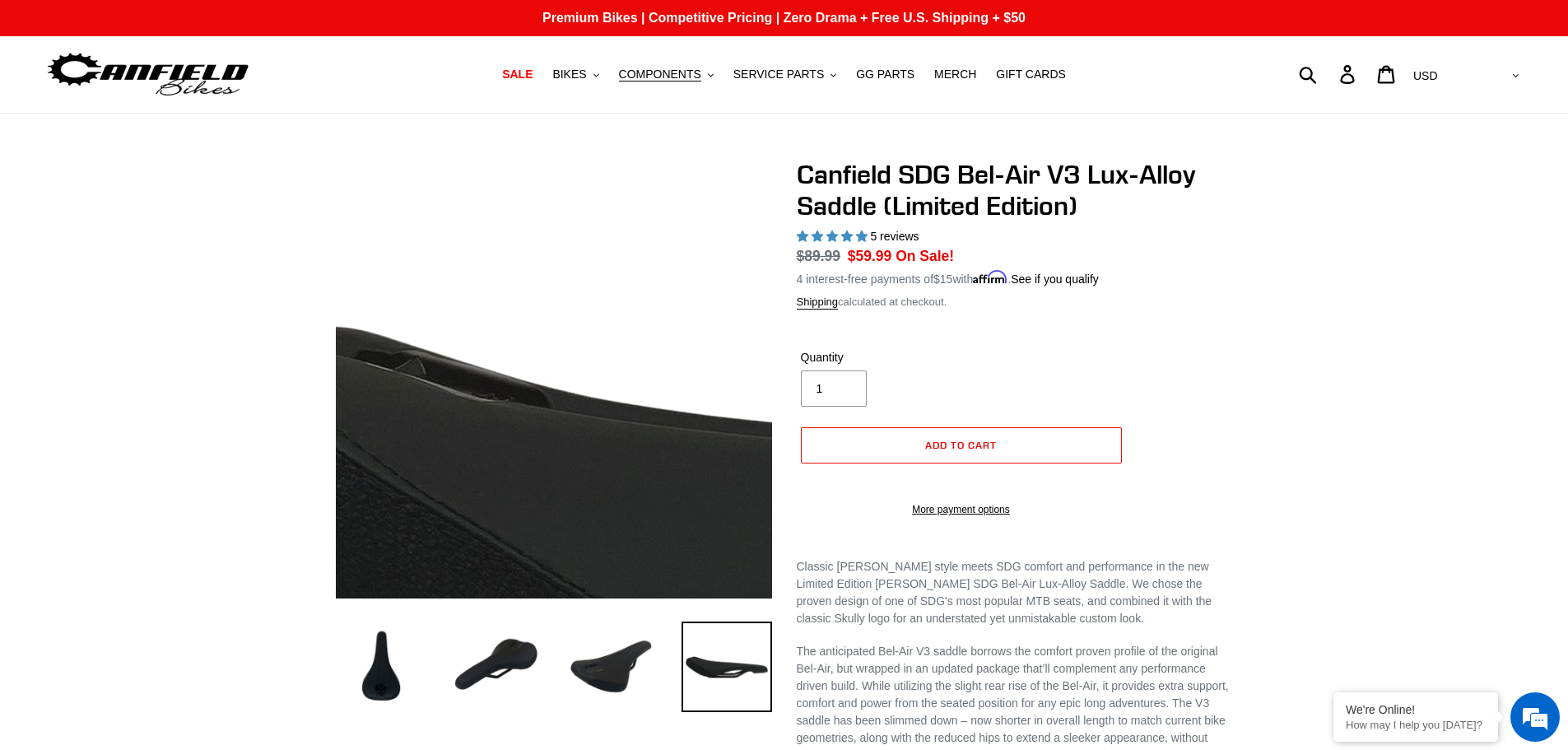
scroll to position [0, 0]
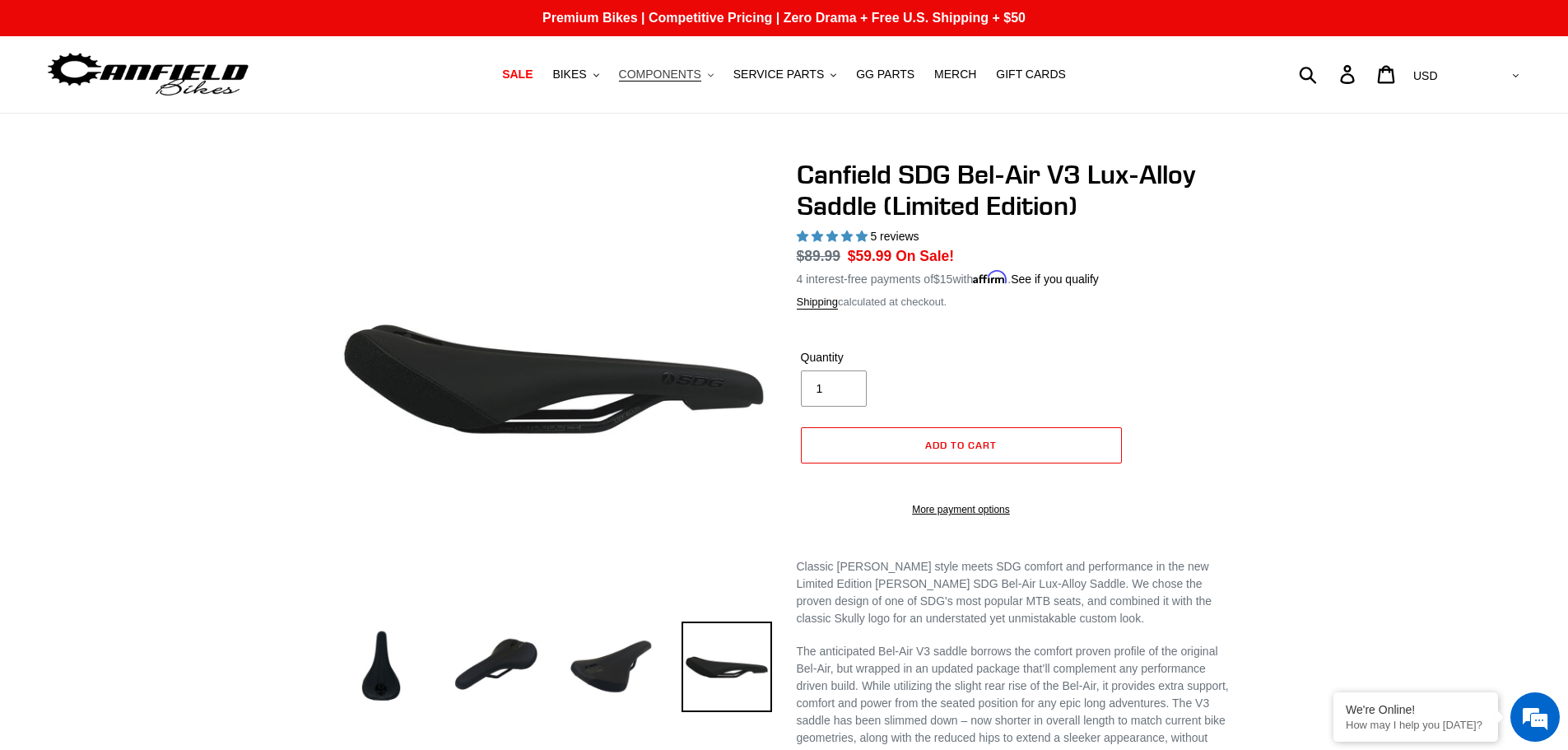
click at [660, 76] on span "COMPONENTS" at bounding box center [659, 74] width 83 height 14
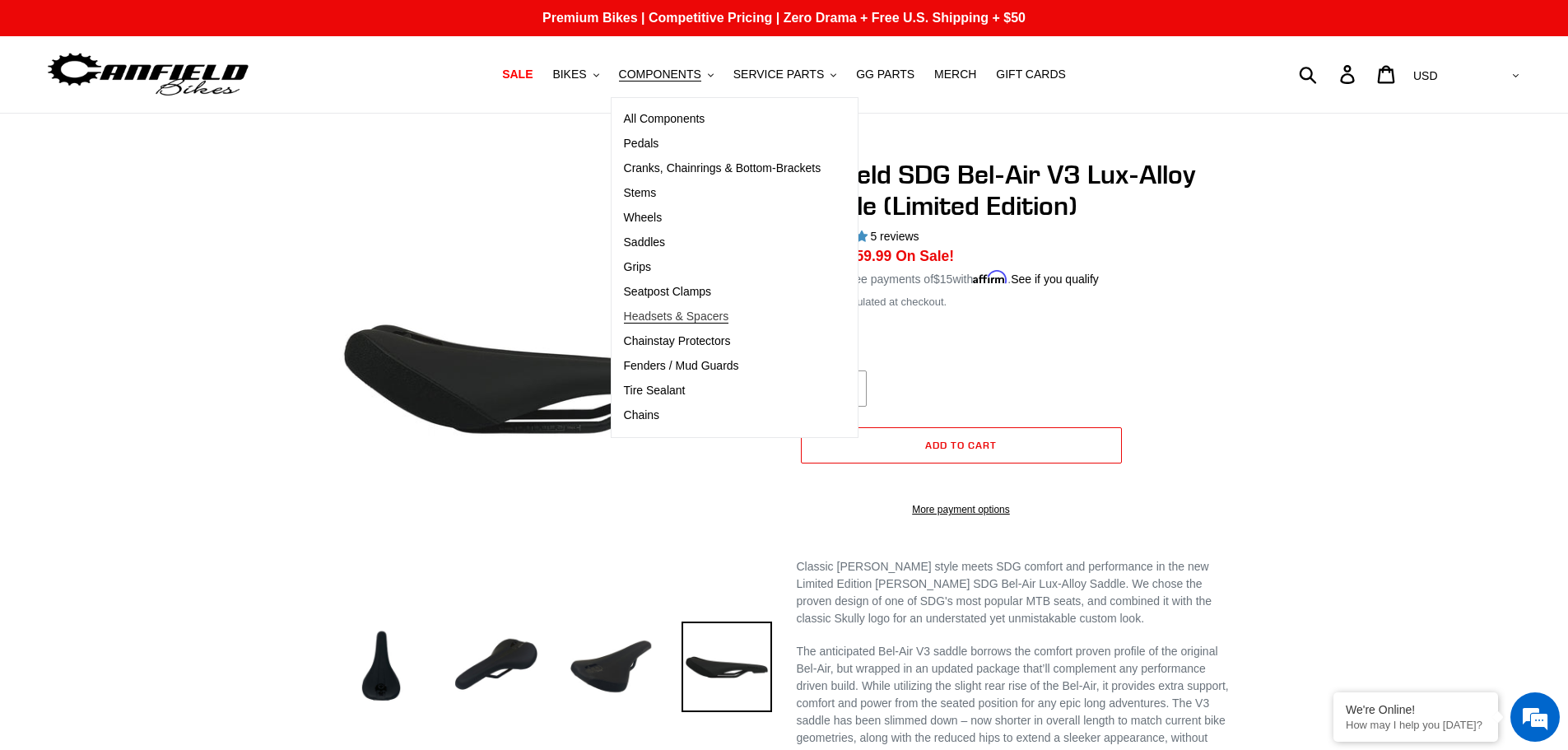
click at [725, 317] on span "Headsets & Spacers" at bounding box center [676, 316] width 105 height 14
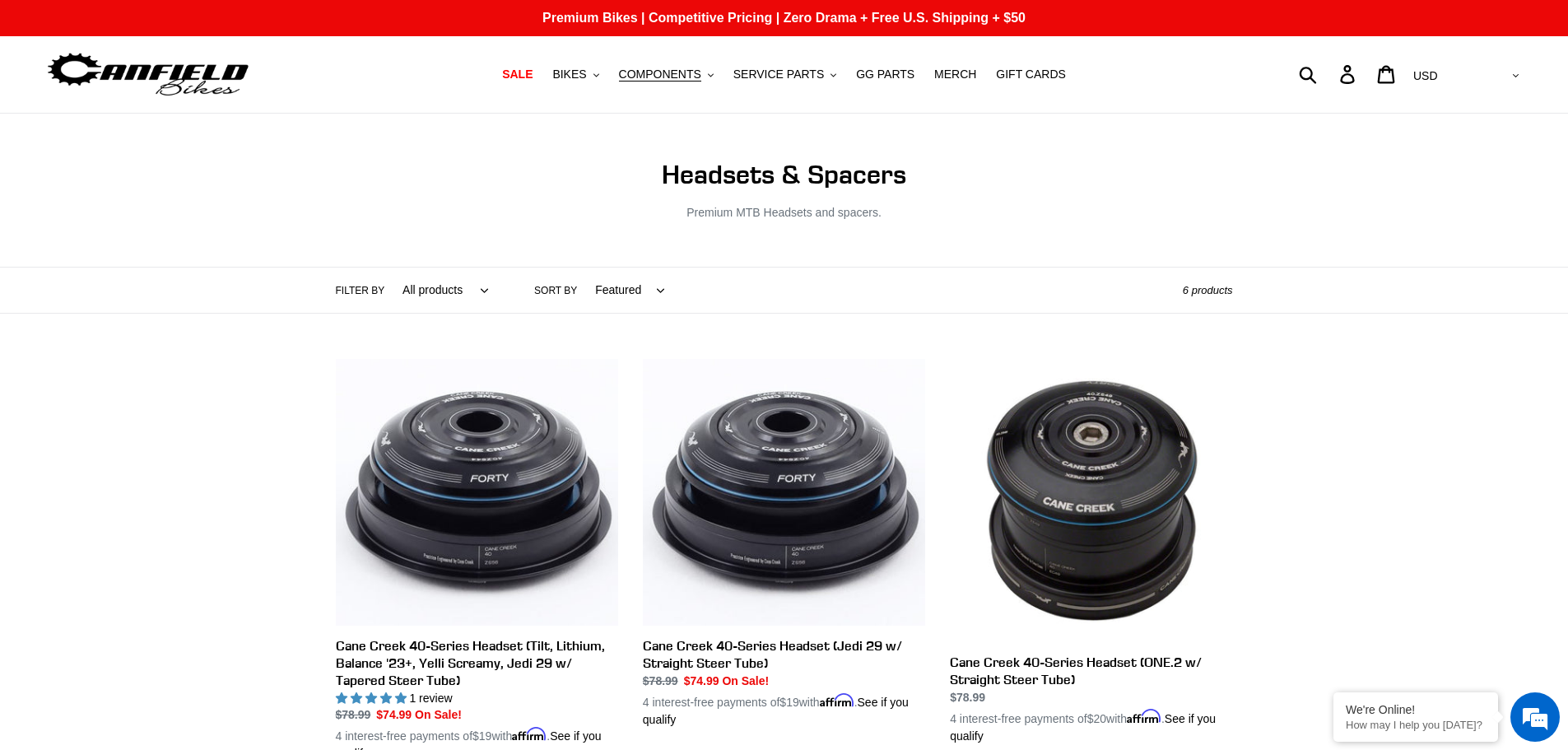
drag, startPoint x: 1077, startPoint y: 476, endPoint x: 831, endPoint y: 97, distance: 451.8
click at [678, 67] on span "COMPONENTS" at bounding box center [659, 74] width 83 height 14
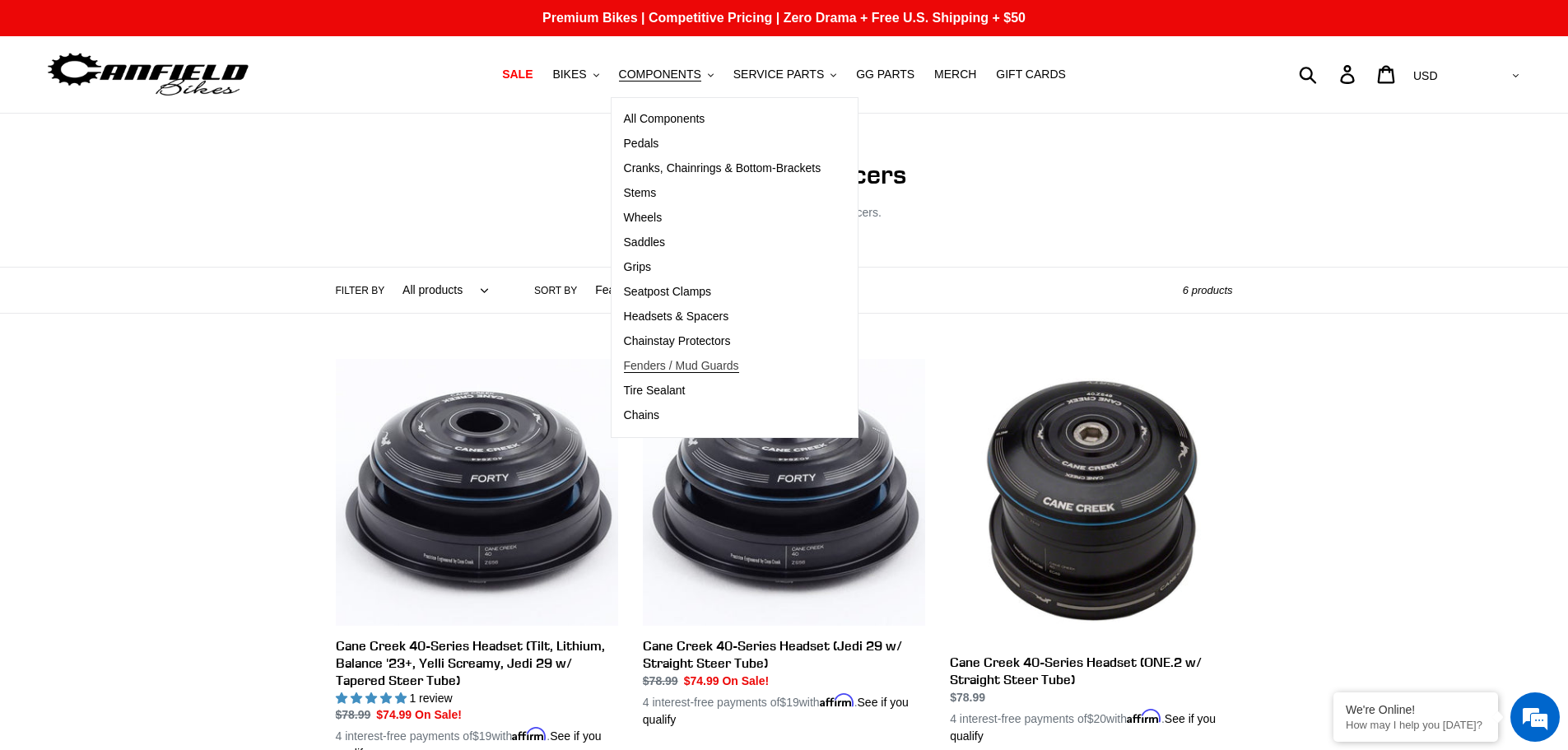
click at [693, 364] on span "Fenders / Mud Guards" at bounding box center [681, 366] width 115 height 14
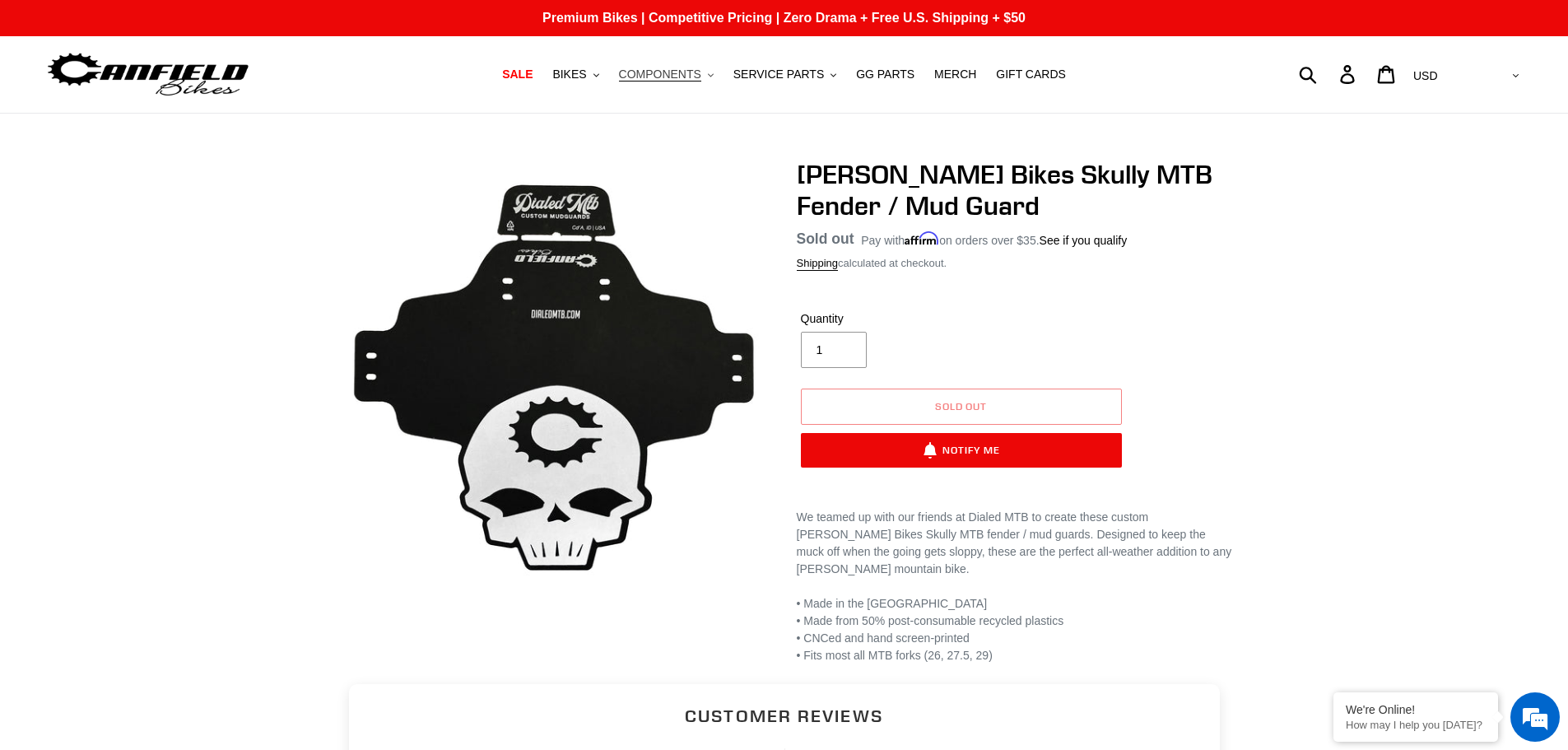
click at [659, 67] on span "COMPONENTS" at bounding box center [659, 74] width 83 height 14
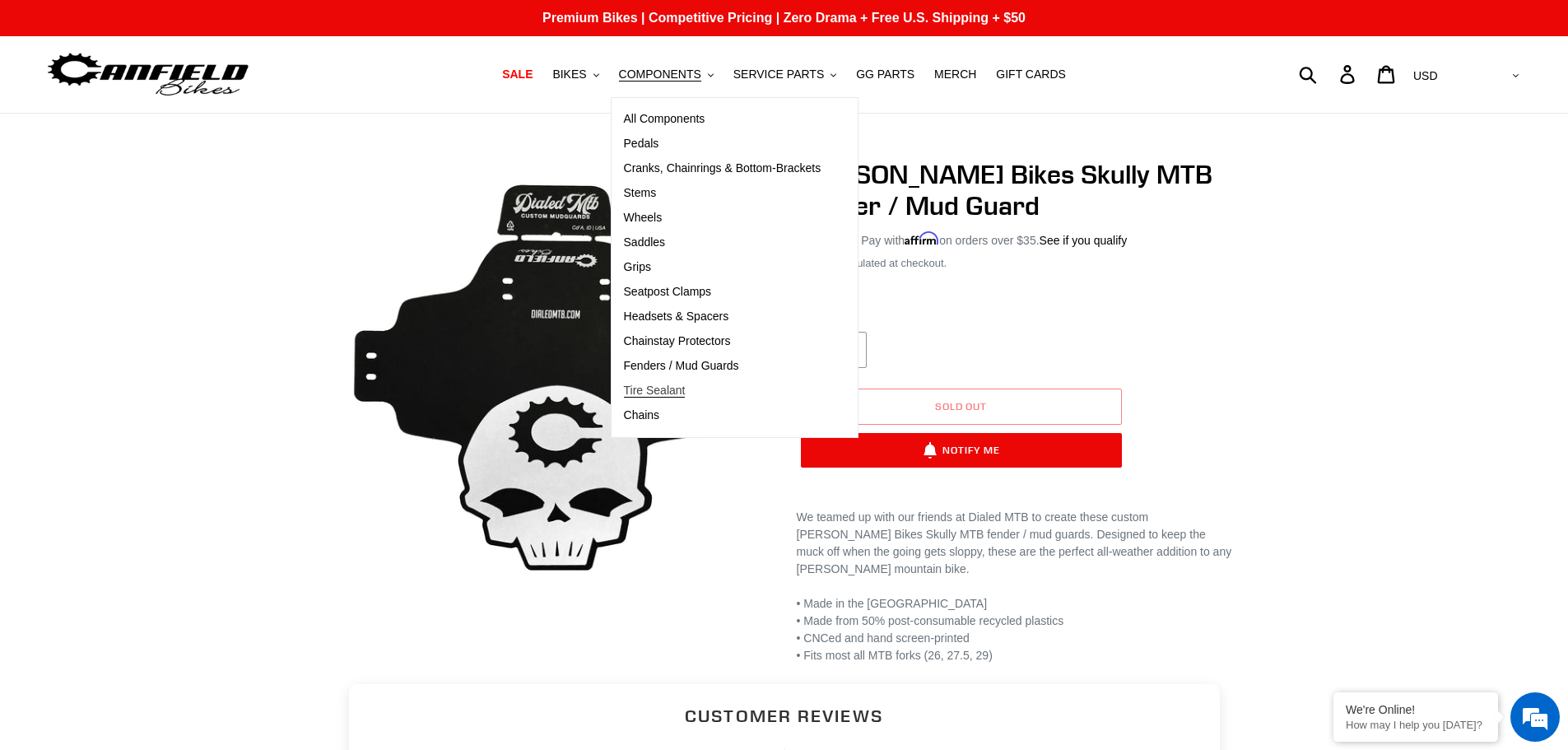
click at [724, 393] on link "Tire Sealant" at bounding box center [723, 390] width 222 height 24
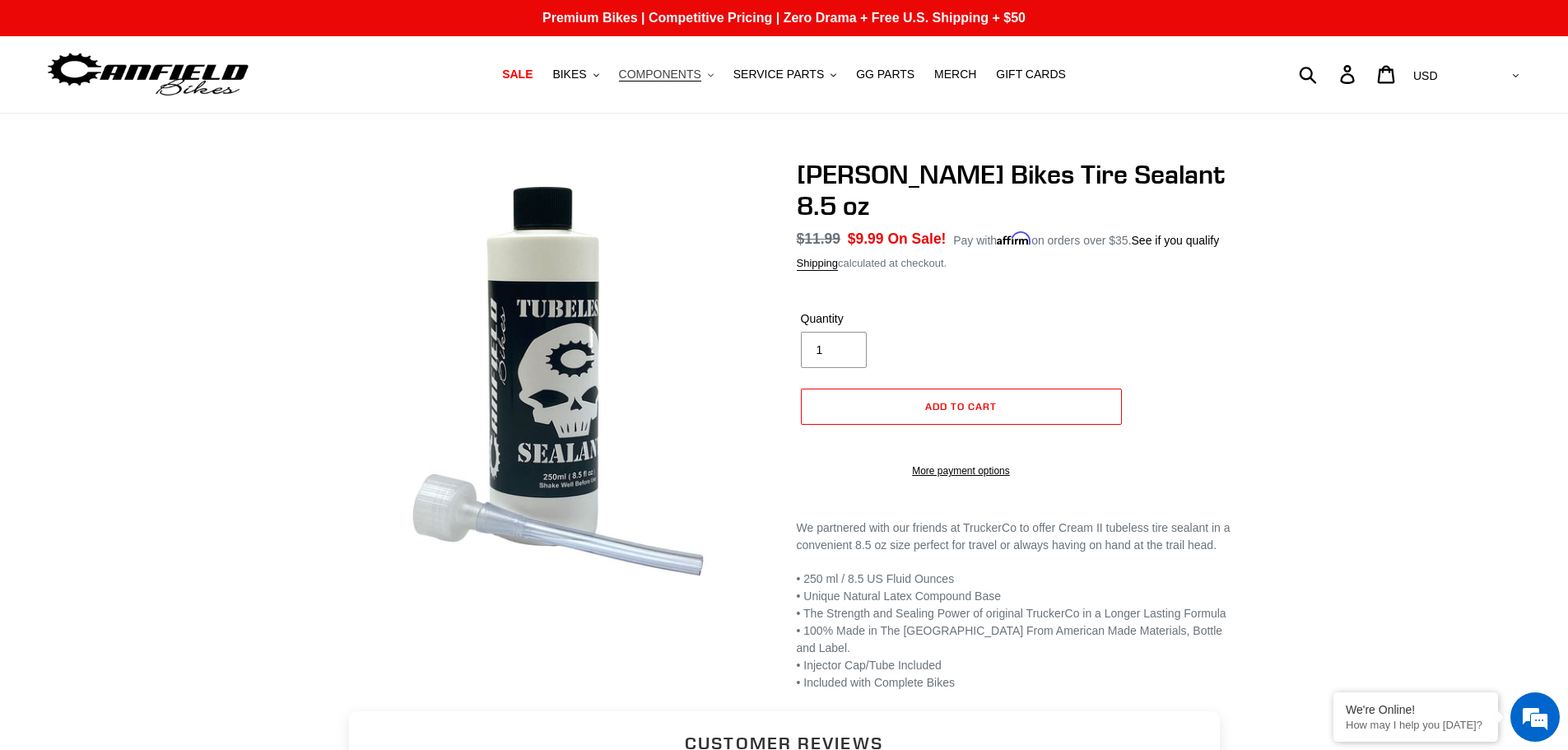
click at [687, 74] on span "COMPONENTS" at bounding box center [659, 74] width 83 height 14
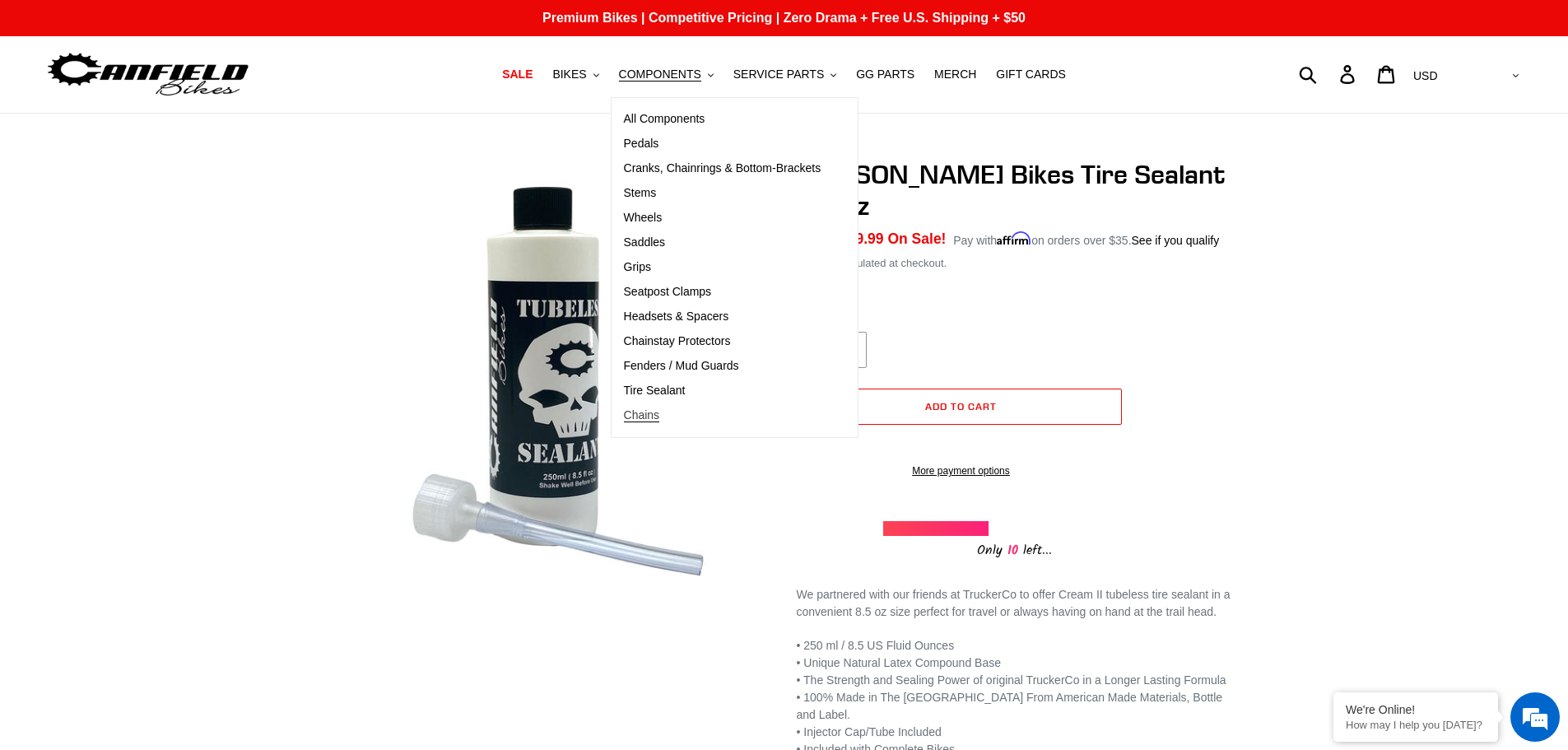
click at [660, 409] on span "Chains" at bounding box center [641, 415] width 36 height 14
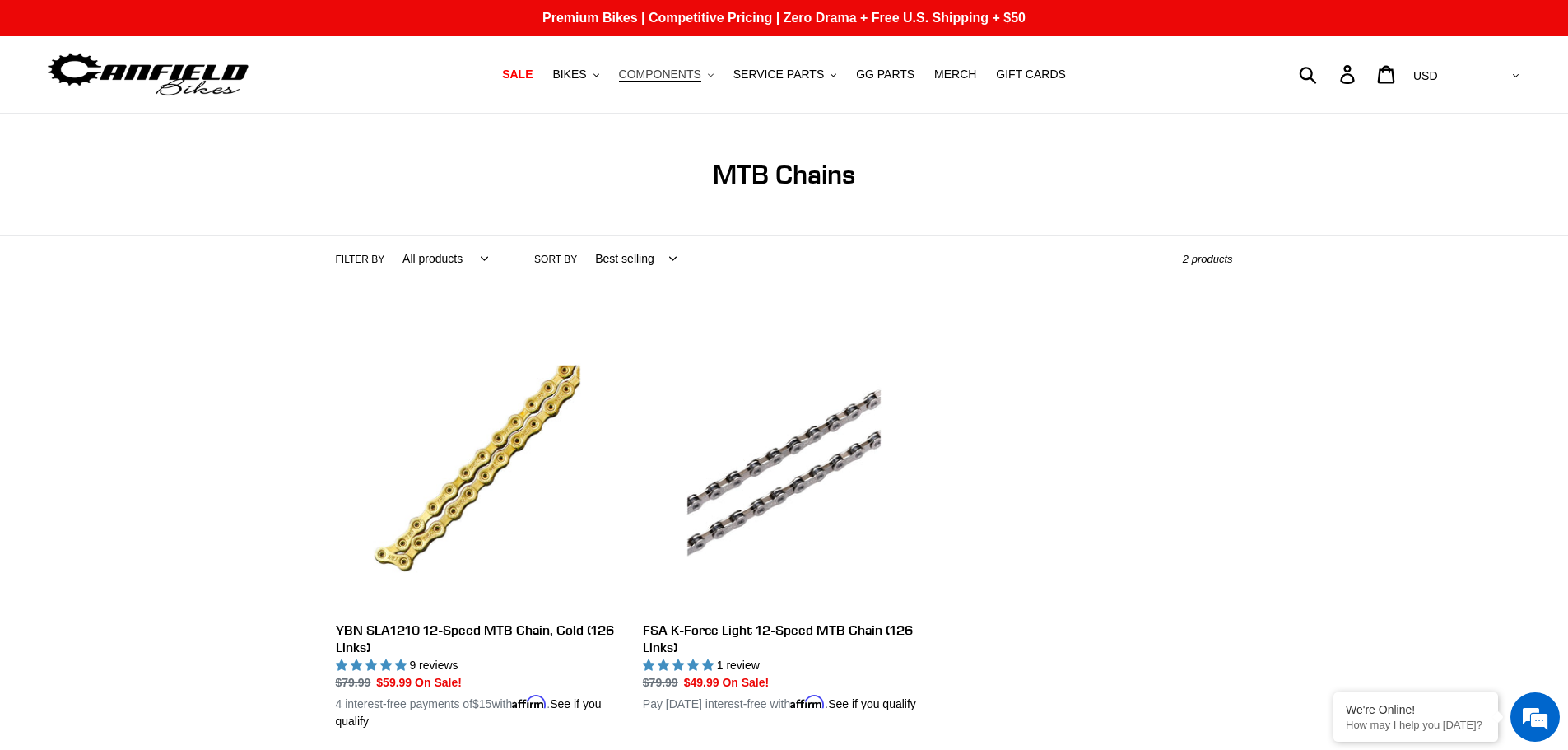
click at [693, 82] on span "COMPONENTS" at bounding box center [659, 74] width 83 height 14
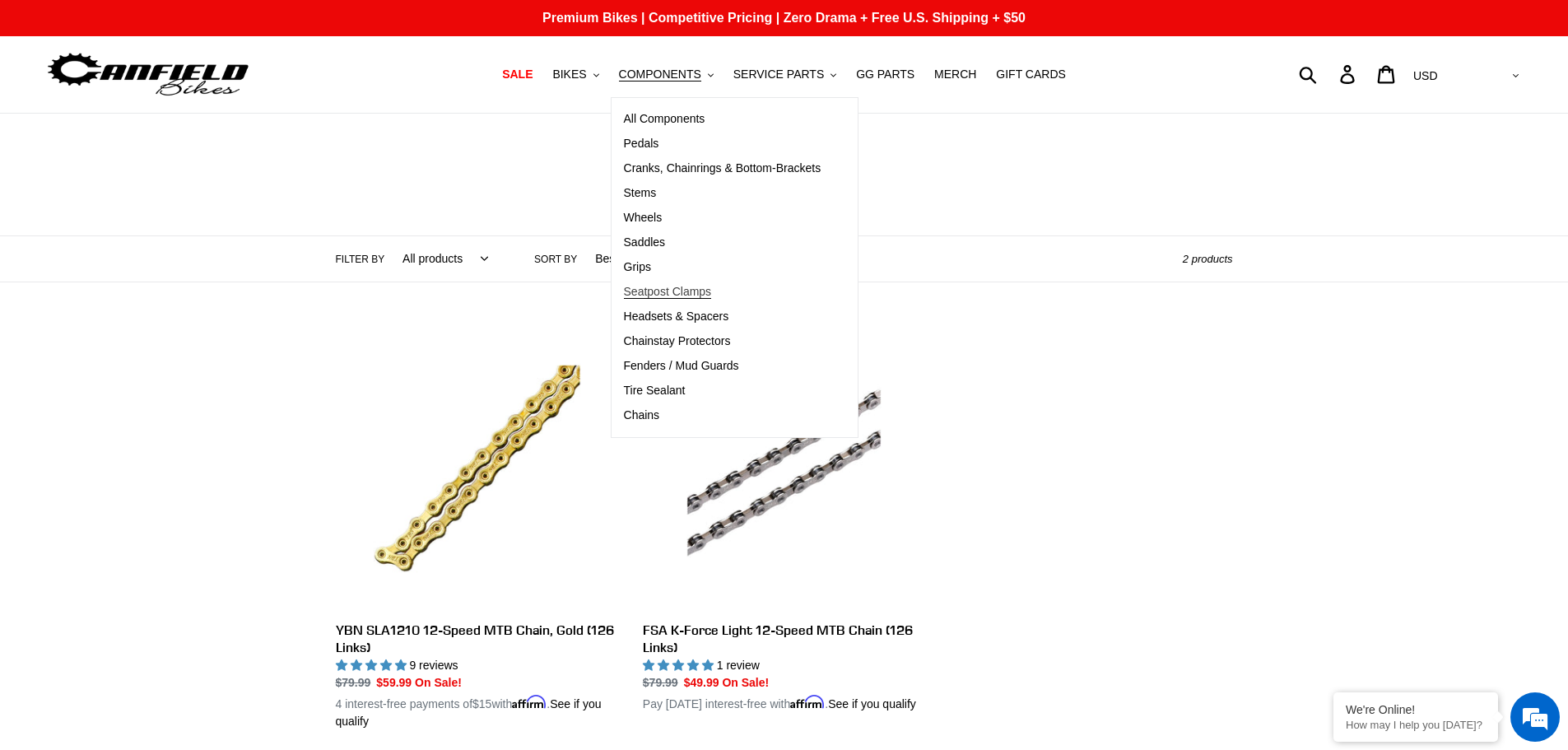
click at [708, 296] on span "Seatpost Clamps" at bounding box center [667, 292] width 89 height 14
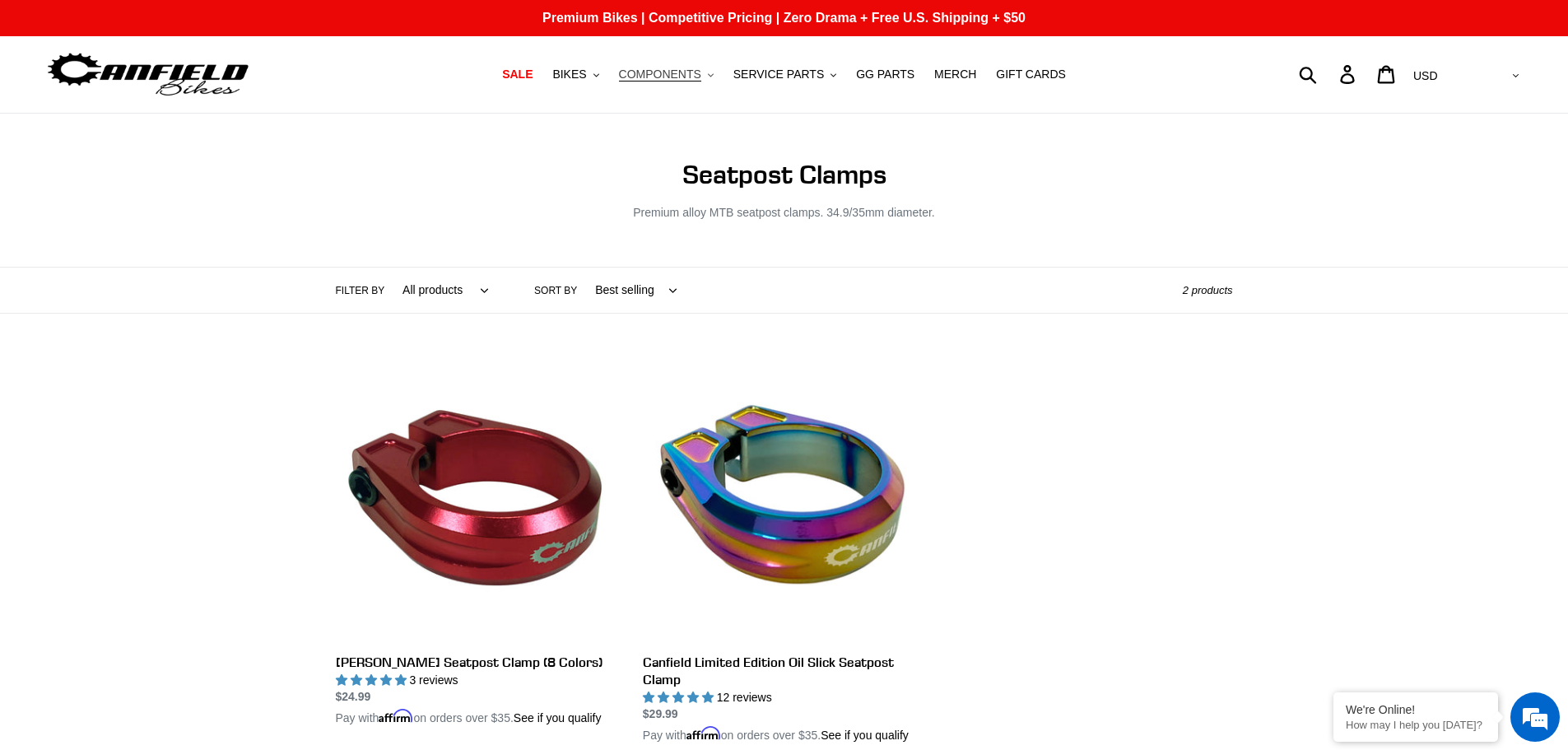
click at [695, 78] on span "COMPONENTS" at bounding box center [659, 74] width 83 height 14
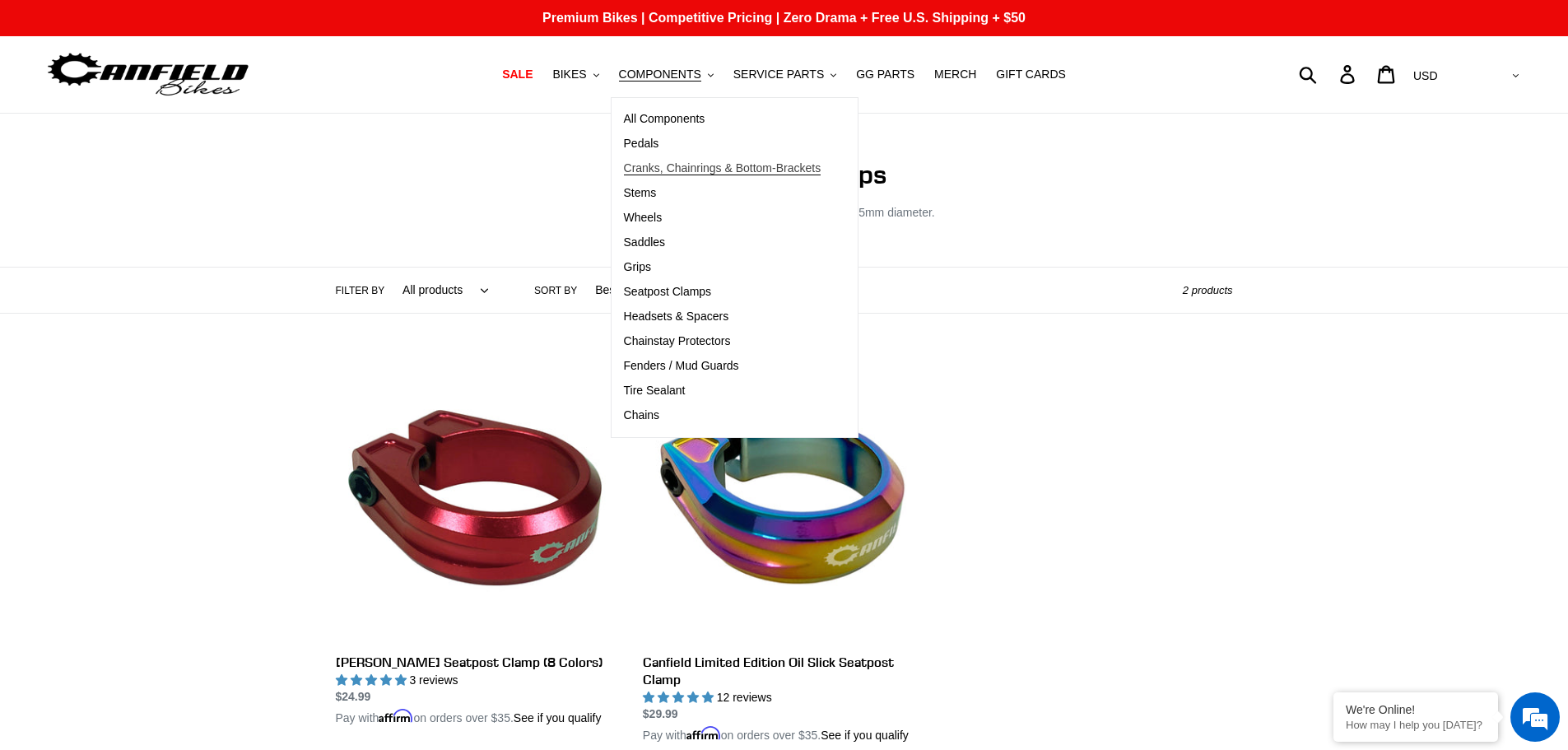
click at [670, 162] on span "Cranks, Chainrings & Bottom-Brackets" at bounding box center [722, 168] width 197 height 14
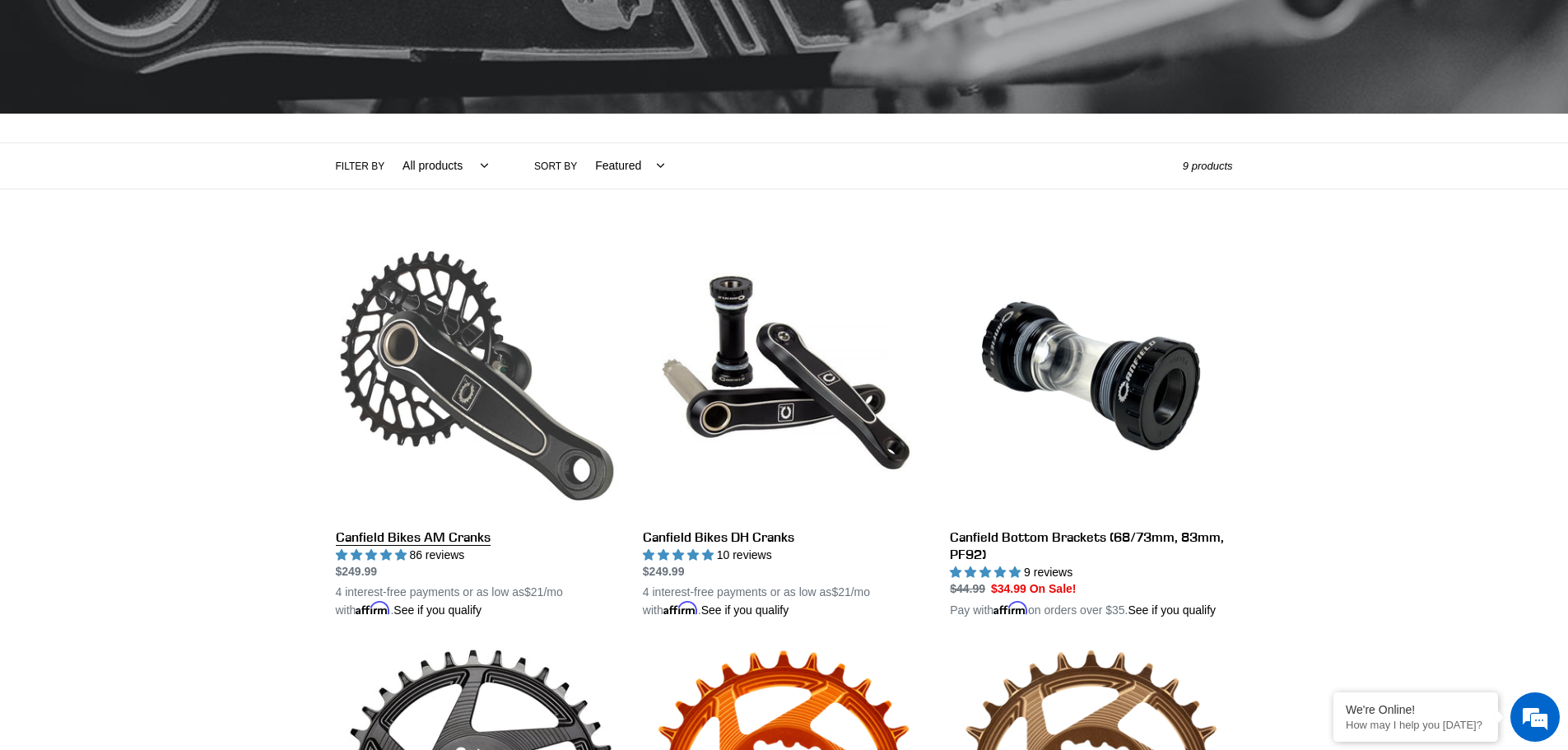
click at [410, 507] on link "Canfield Bikes AM Cranks" at bounding box center [477, 427] width 282 height 385
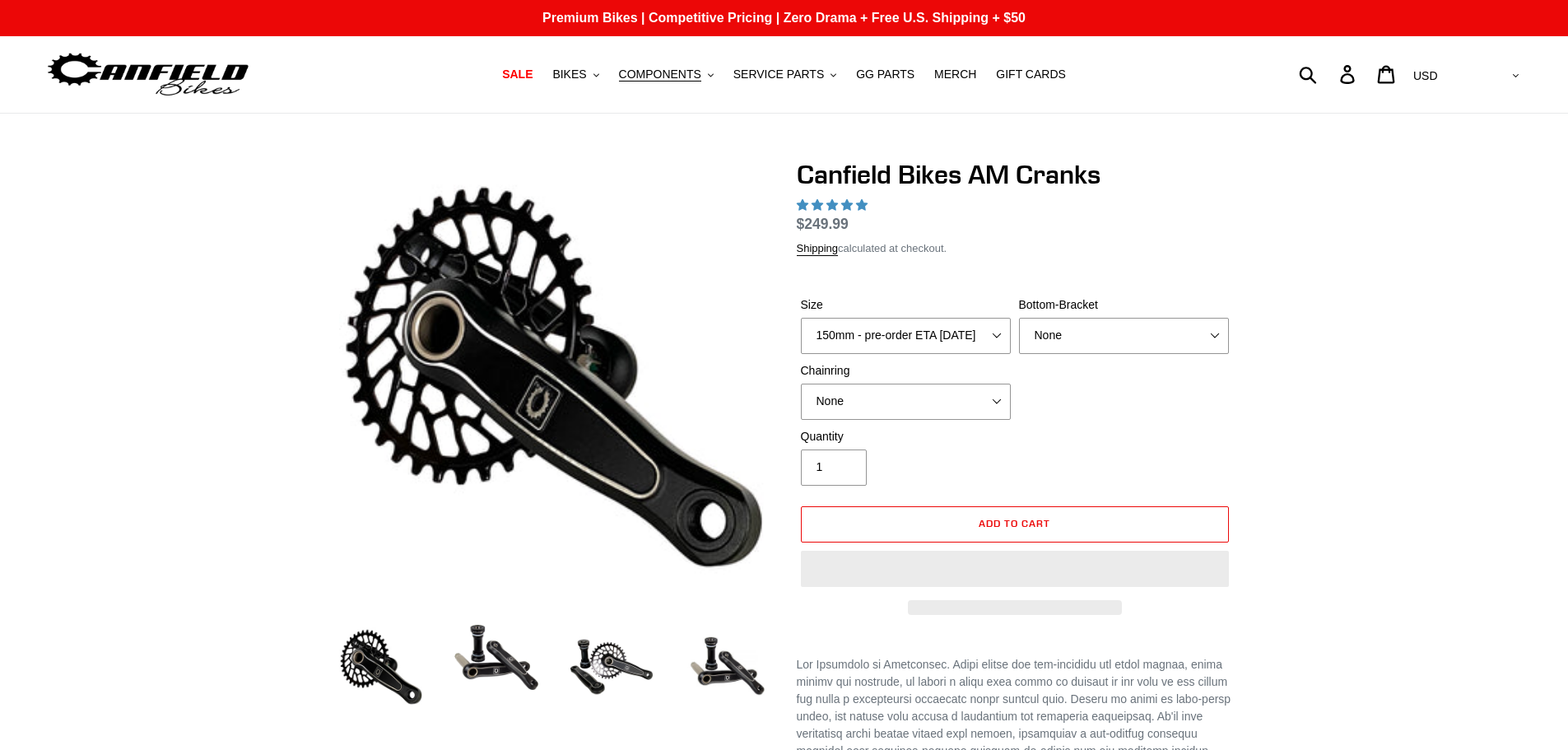
select select "highest-rating"
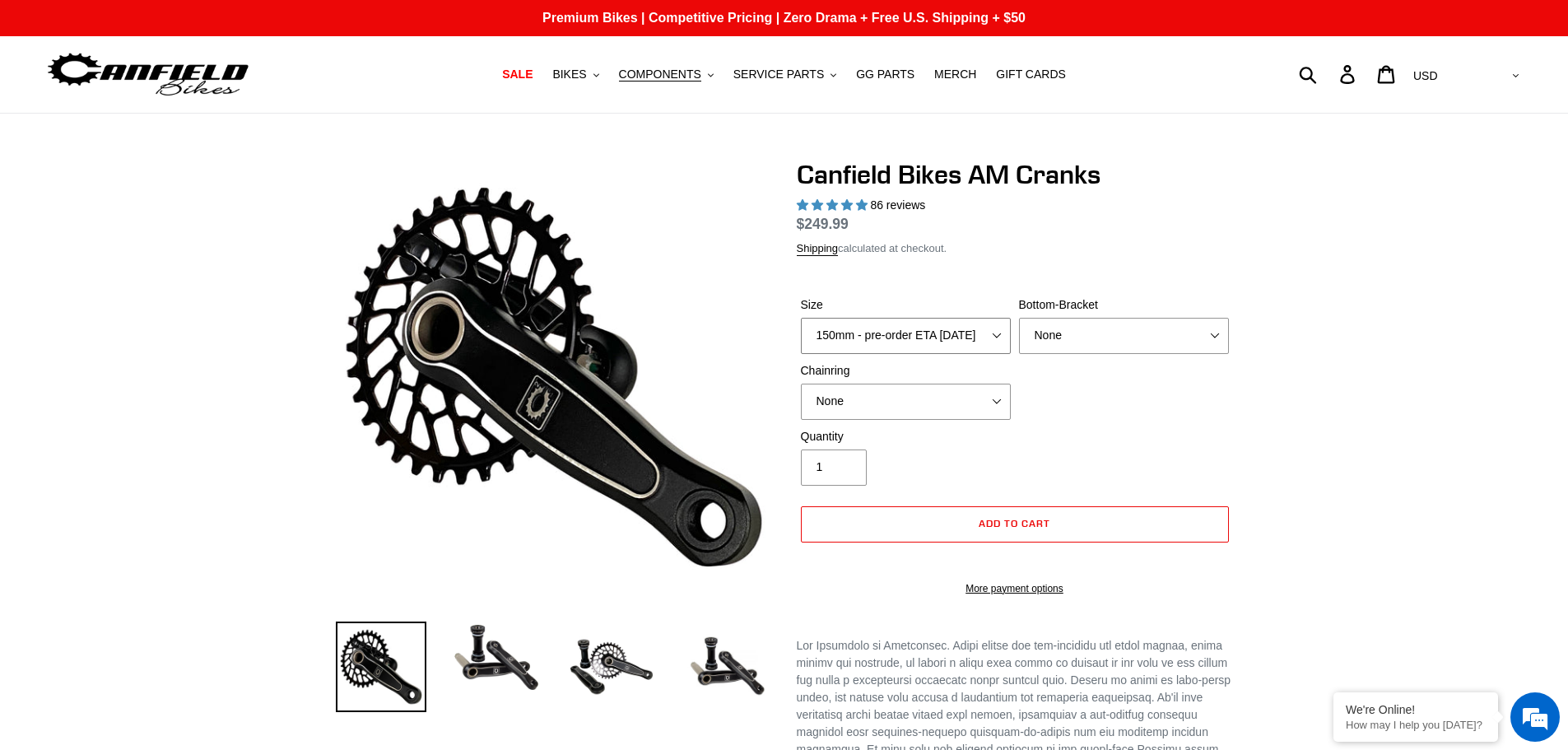
click at [930, 330] on select "150mm - pre-order ETA [DATE] 155mm - pre-order ETA [DATE] 160mm - pre-order ETA…" at bounding box center [906, 336] width 210 height 36
select select "165mm - pre-order ETA [DATE]"
click at [801, 337] on select "150mm - pre-order ETA [DATE] 155mm - pre-order ETA [DATE] 160mm - pre-order ETA…" at bounding box center [906, 336] width 210 height 36
click at [1094, 349] on select "None BSA Threaded 68/73mm Press Fit PF92" at bounding box center [1123, 336] width 210 height 36
select select "Press Fit PF92"
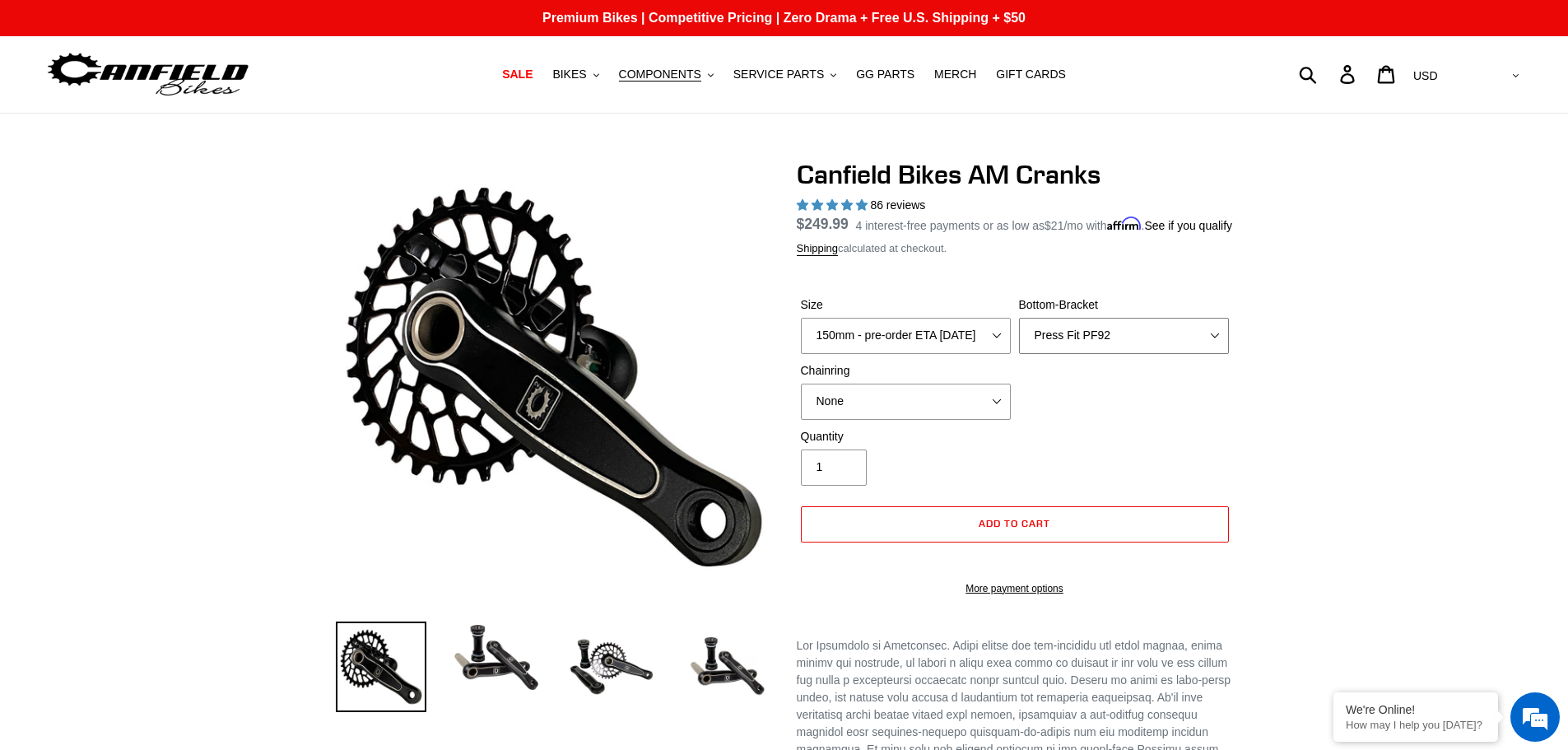
click at [1018, 337] on select "None BSA Threaded 68/73mm Press Fit PF92" at bounding box center [1123, 336] width 210 height 36
click at [1161, 428] on div "Size 150mm - pre-order ETA [DATE] 155mm - pre-order ETA [DATE] 160mm - pre-orde…" at bounding box center [1015, 362] width 436 height 131
click at [920, 419] on select "None 30t Round (Boost 148) 30t Oval (Boost 148) 32t Round (Boost 148) 32t Oval …" at bounding box center [906, 401] width 210 height 36
select select "32t Oval (Boost 148)"
click at [801, 403] on select "None 30t Round (Boost 148) 30t Oval (Boost 148) 32t Round (Boost 148) 32t Oval …" at bounding box center [906, 401] width 210 height 36
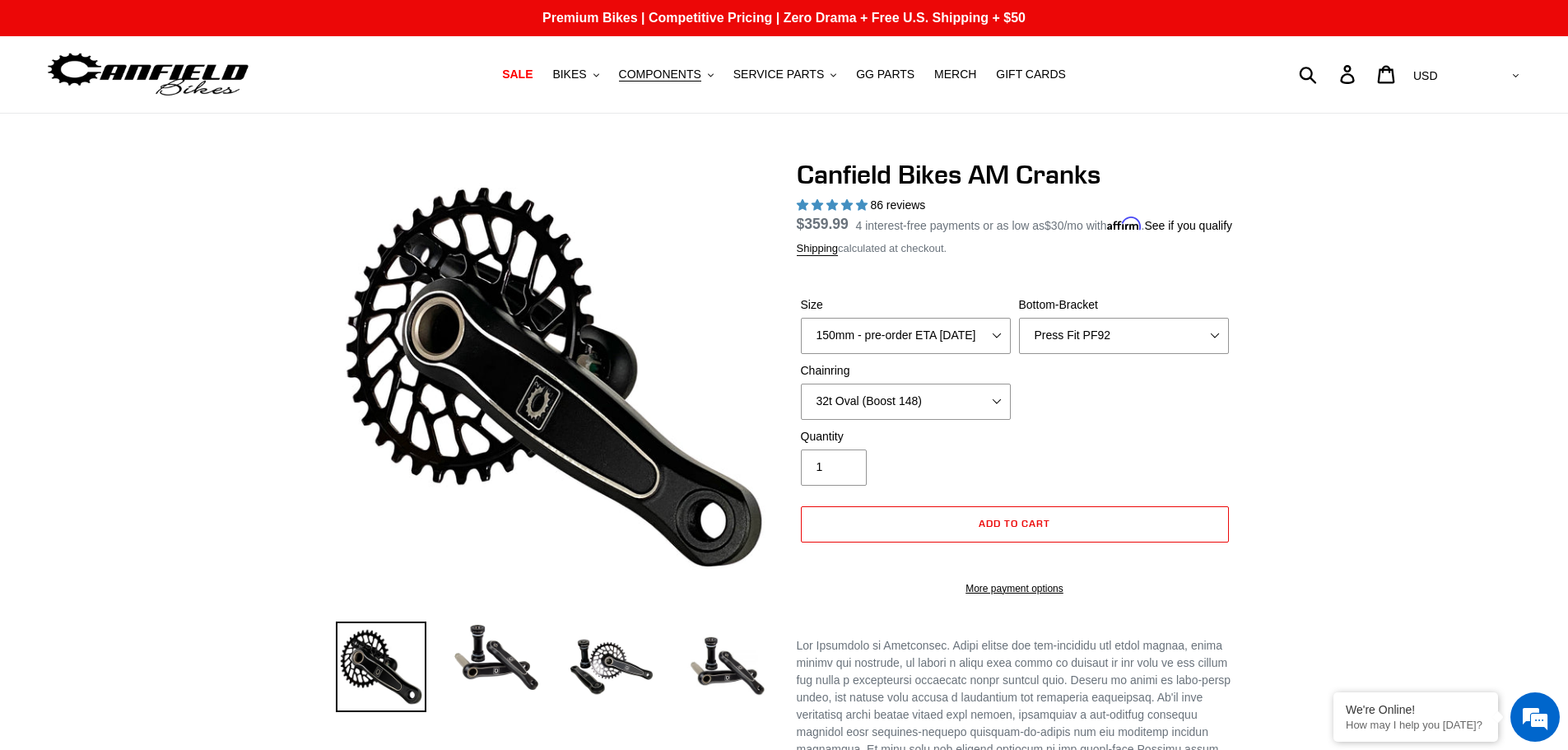
click at [970, 484] on div "Quantity 1" at bounding box center [906, 456] width 218 height 57
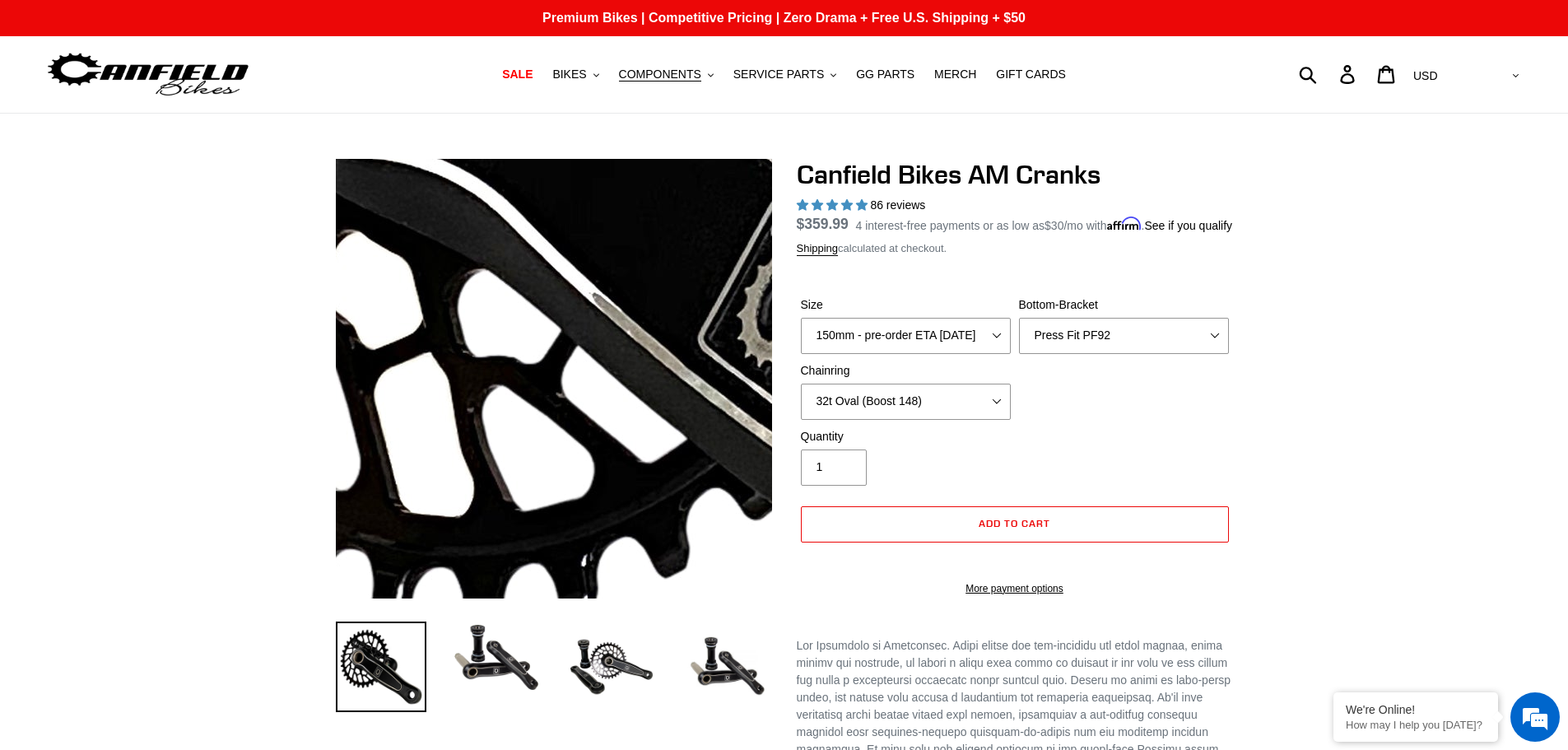
scroll to position [247, 0]
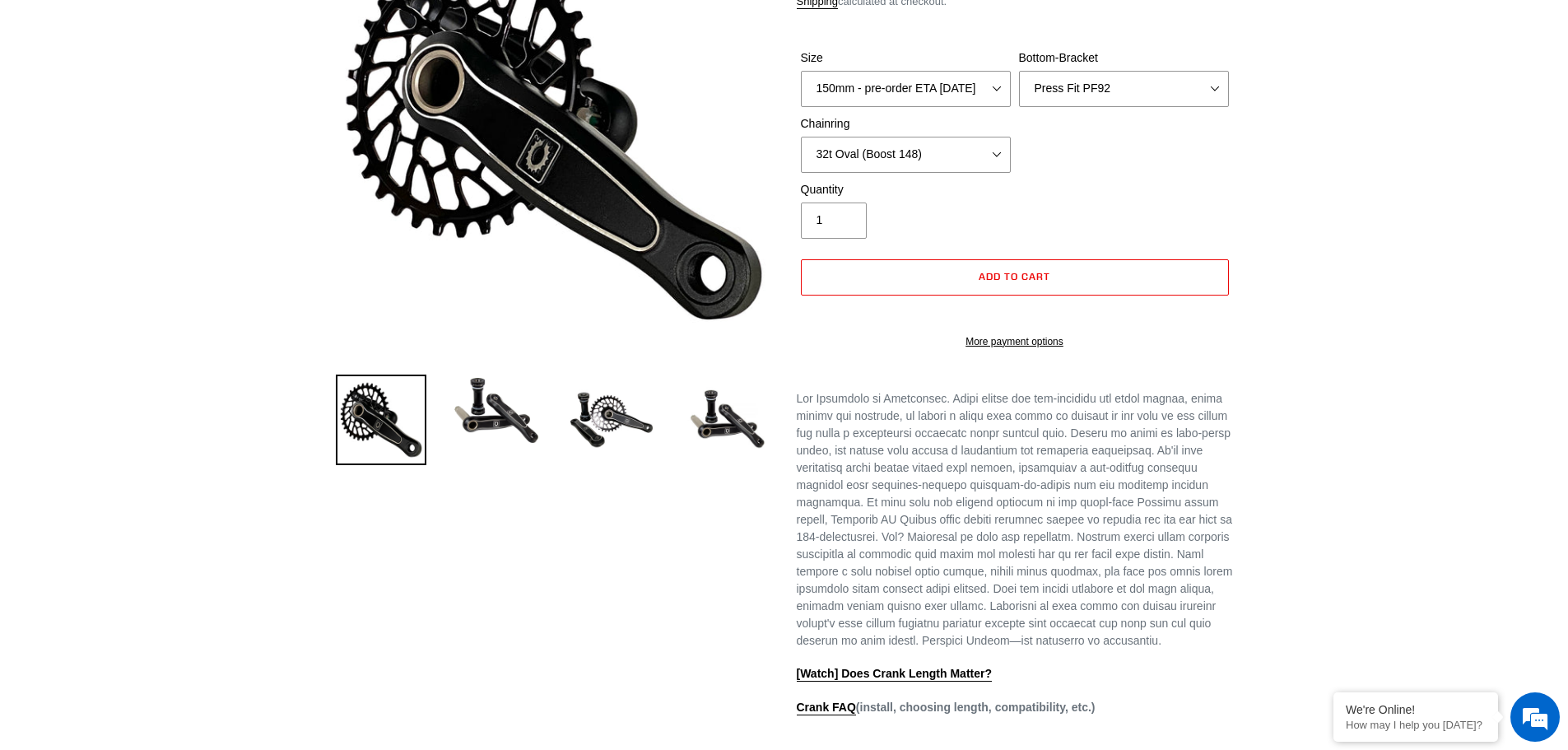
click at [501, 409] on img at bounding box center [496, 411] width 90 height 72
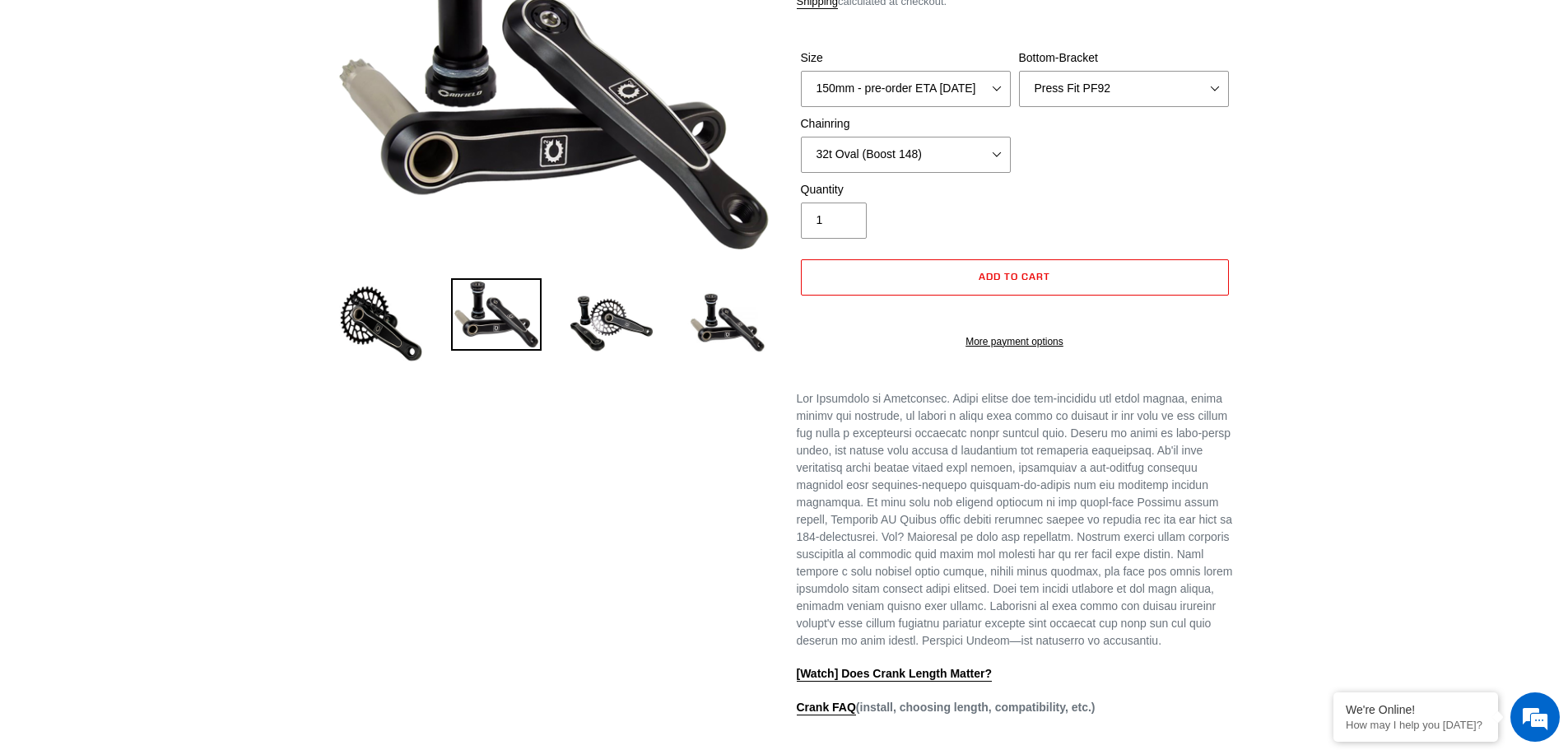
scroll to position [0, 0]
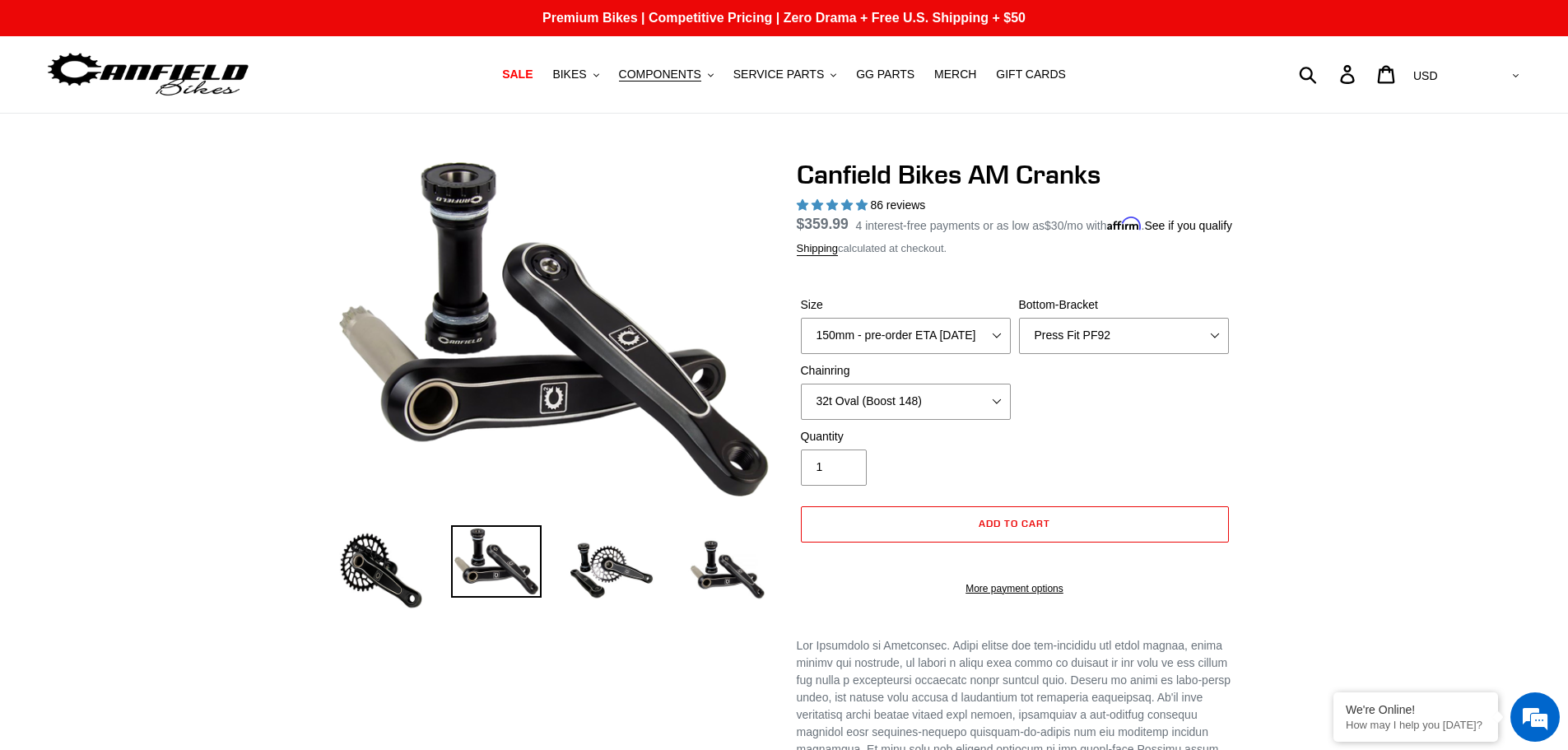
click at [603, 551] on img at bounding box center [611, 570] width 90 height 90
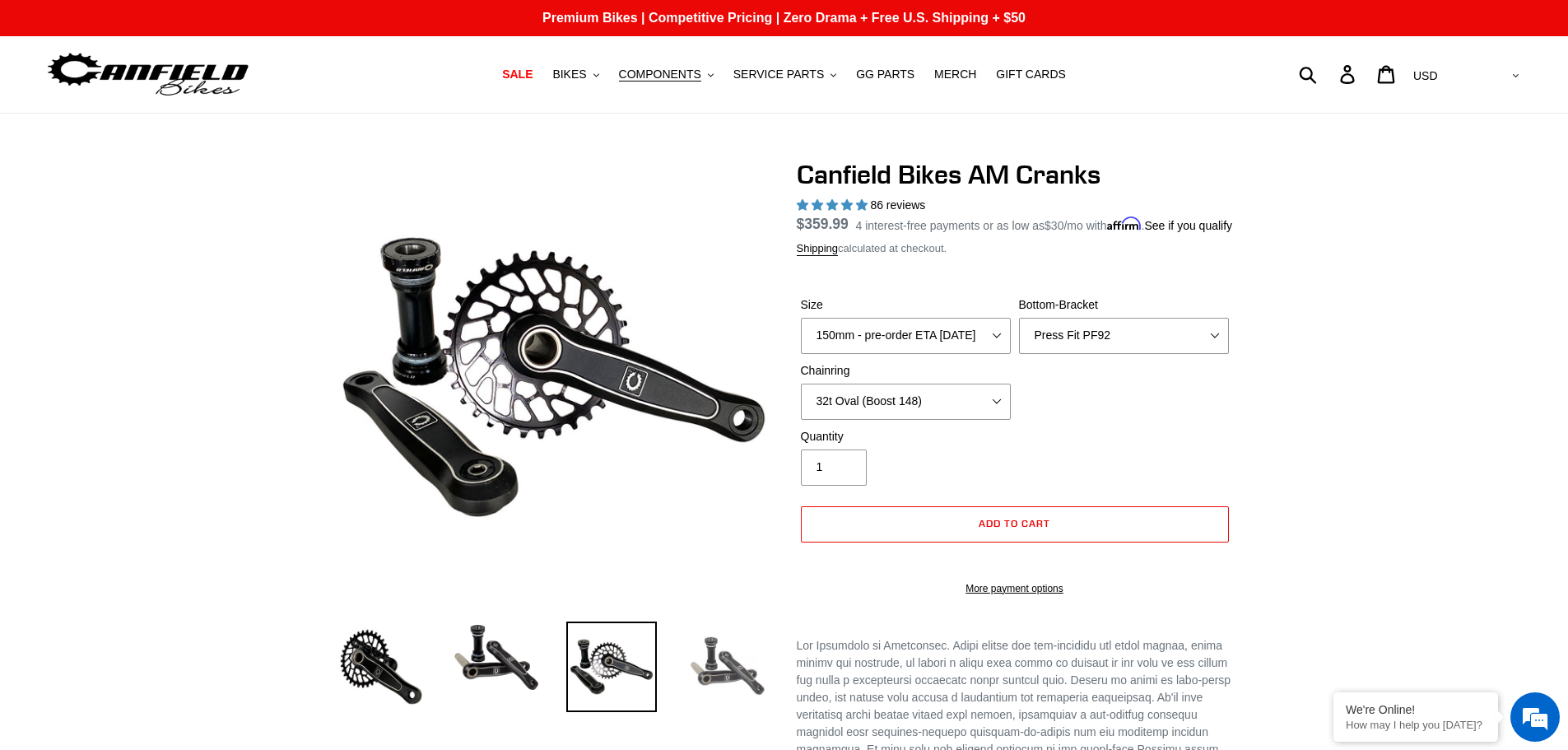
click at [712, 652] on img at bounding box center [727, 666] width 90 height 90
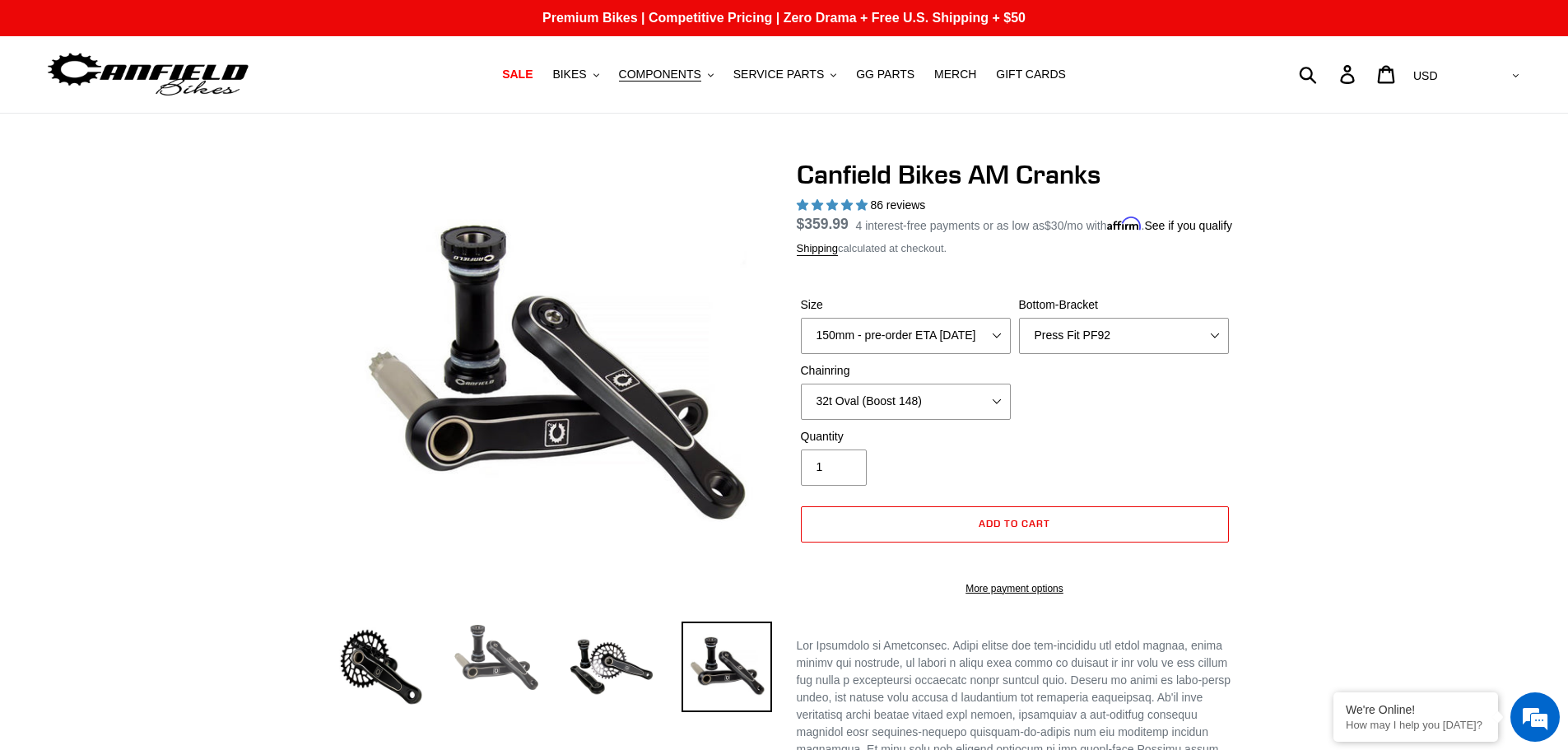
click at [521, 639] on img at bounding box center [496, 658] width 90 height 72
